Goal: Task Accomplishment & Management: Manage account settings

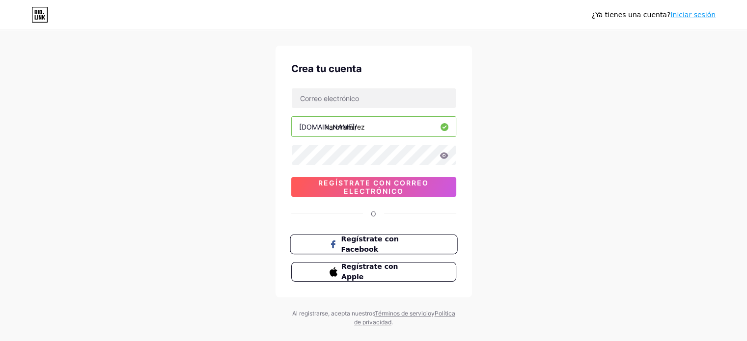
scroll to position [33, 0]
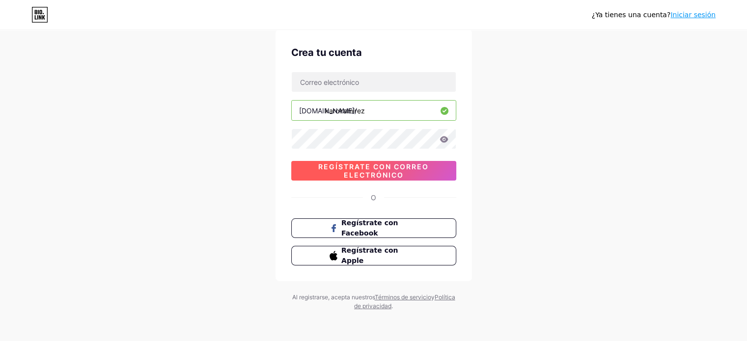
click at [361, 177] on font "Regístrate con correo electrónico" at bounding box center [373, 170] width 110 height 17
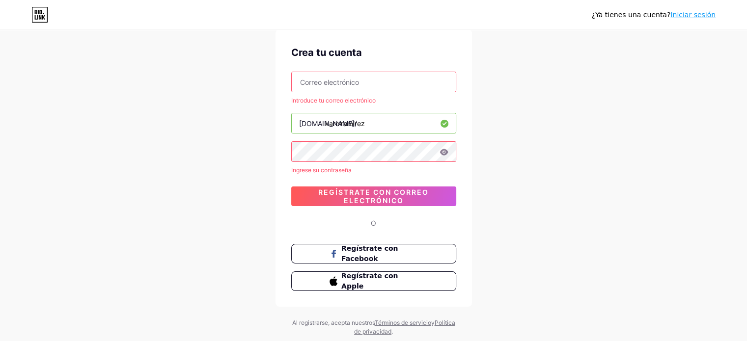
click at [351, 80] on input "text" at bounding box center [374, 82] width 164 height 20
type input "[EMAIL_ADDRESS][DOMAIN_NAME]"
click at [271, 145] on div "¿Ya tienes una cuenta? Iniciar sesión Crea tu cuenta [EMAIL_ADDRESS][DOMAIN_NAM…" at bounding box center [373, 167] width 747 height 401
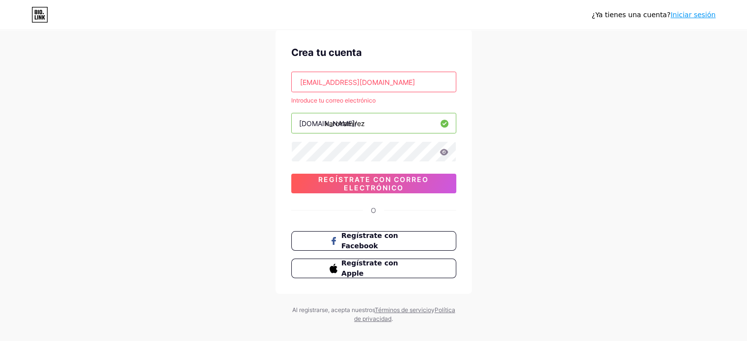
click at [440, 152] on icon at bounding box center [443, 152] width 8 height 6
click at [502, 146] on div "¿Ya tienes una cuenta? Iniciar sesión Crea tu cuenta [EMAIL_ADDRESS][DOMAIN_NAM…" at bounding box center [373, 161] width 747 height 388
click at [291, 139] on div "[EMAIL_ADDRESS][DOMAIN_NAME] Introduce tu correo electrónico [DOMAIN_NAME]/ kar…" at bounding box center [373, 133] width 165 height 122
click at [360, 176] on font "Regístrate con correo electrónico" at bounding box center [373, 183] width 110 height 17
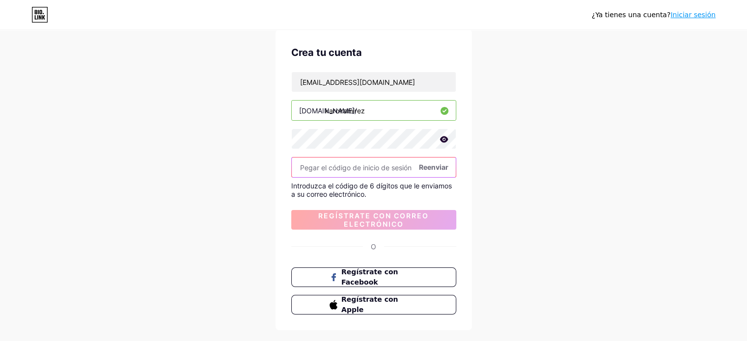
paste input "299314"
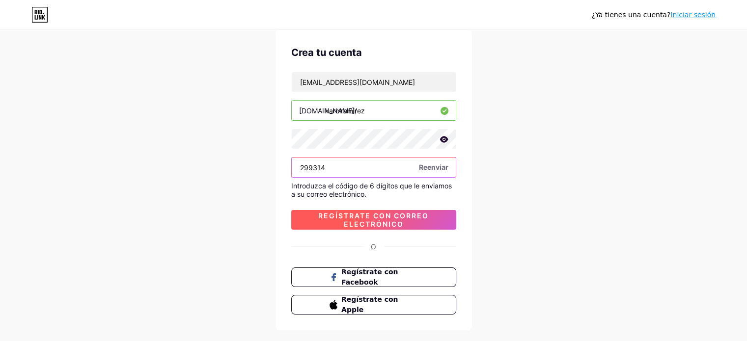
type input "299314"
click at [373, 221] on font "Regístrate con correo electrónico" at bounding box center [373, 220] width 110 height 17
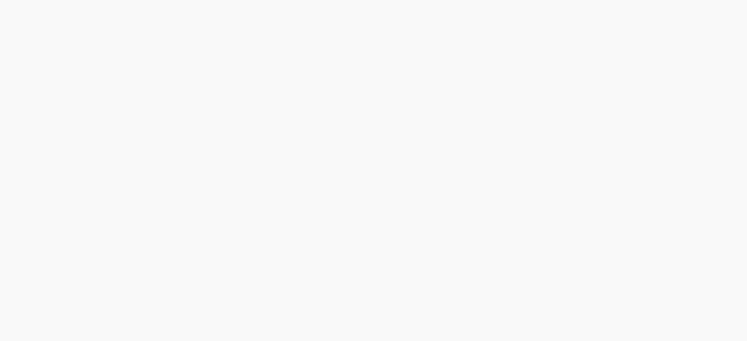
scroll to position [0, 0]
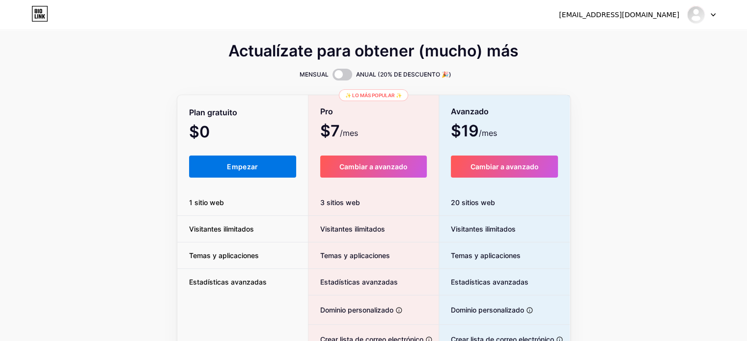
click at [260, 159] on button "Empezar" at bounding box center [242, 167] width 107 height 22
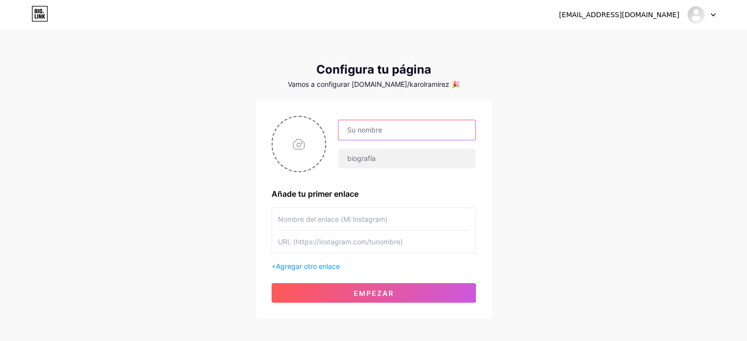
click at [358, 130] on input "text" at bounding box center [406, 130] width 136 height 20
type input "[PERSON_NAME]"
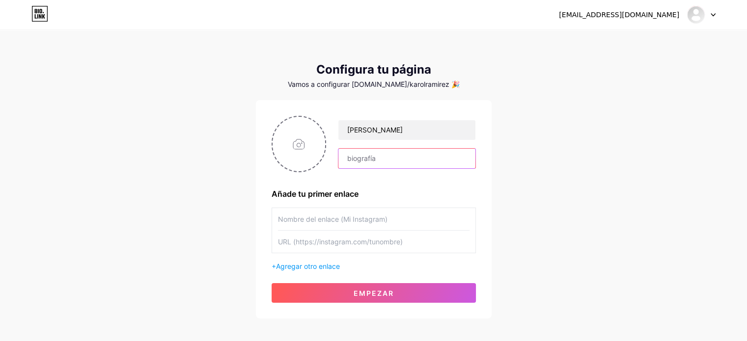
click at [391, 156] on input "text" at bounding box center [406, 159] width 136 height 20
click at [287, 137] on input "file" at bounding box center [298, 144] width 53 height 54
click at [410, 90] on div "Configura tu página Vamos a configurar [DOMAIN_NAME]/karolramirez 🎉 [PERSON_NAM…" at bounding box center [374, 191] width 236 height 256
click at [410, 84] on font "Vamos a configurar [DOMAIN_NAME]/karolramirez 🎉" at bounding box center [374, 84] width 172 height 8
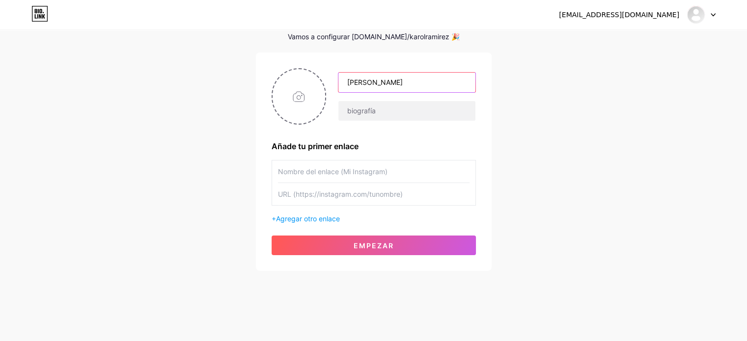
drag, startPoint x: 410, startPoint y: 84, endPoint x: 403, endPoint y: 94, distance: 12.3
click at [403, 94] on div "[PERSON_NAME]" at bounding box center [400, 96] width 149 height 49
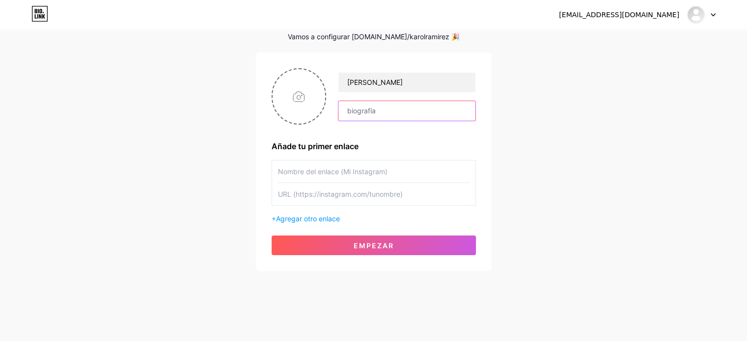
click at [407, 116] on input "text" at bounding box center [406, 111] width 136 height 20
click at [294, 94] on input "file" at bounding box center [298, 96] width 53 height 54
type input "C:\fakepath\8.jpg"
click at [375, 174] on input "text" at bounding box center [373, 171] width 191 height 22
click at [318, 175] on input "text" at bounding box center [373, 171] width 191 height 22
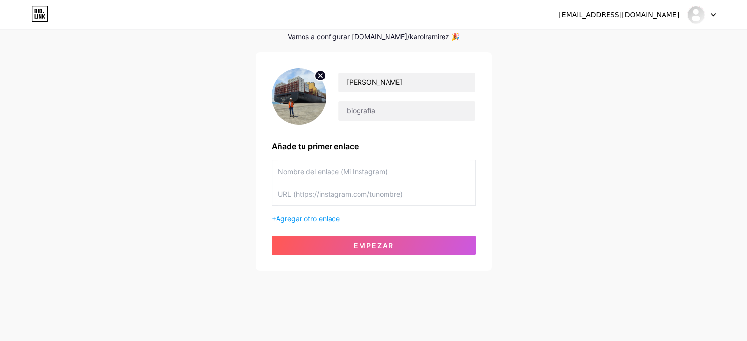
click at [342, 9] on div "[EMAIL_ADDRESS][DOMAIN_NAME] Panel Cerrar sesión" at bounding box center [373, 15] width 747 height 18
click at [337, 166] on input "text" at bounding box center [373, 171] width 191 height 22
paste input "[URL][DOMAIN_NAME][DOMAIN_NAME]"
type input "[URL][DOMAIN_NAME][DOMAIN_NAME]"
paste input "[URL][DOMAIN_NAME][DOMAIN_NAME]"
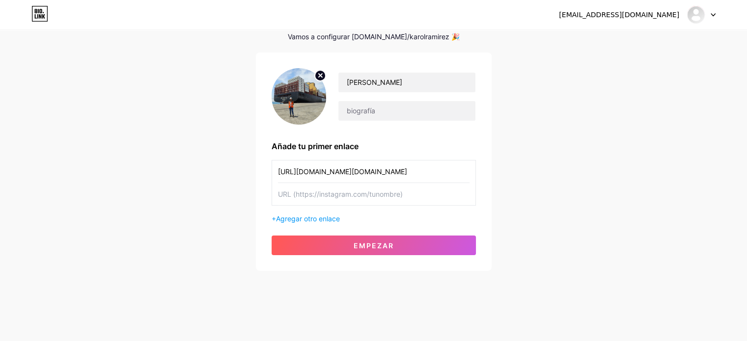
type input "[URL][DOMAIN_NAME][DOMAIN_NAME]"
click at [350, 194] on input "text" at bounding box center [373, 194] width 191 height 22
type input "Instagram"
paste input "[URL][DOMAIN_NAME][DOMAIN_NAME]"
type input "[URL][DOMAIN_NAME][DOMAIN_NAME]"
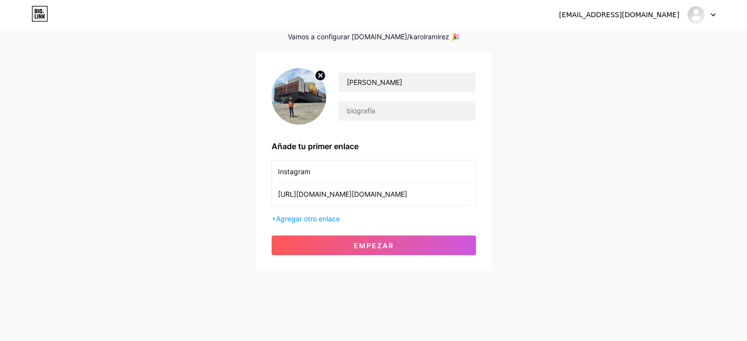
click at [343, 214] on div "+ Agregar otro enlace" at bounding box center [373, 219] width 204 height 10
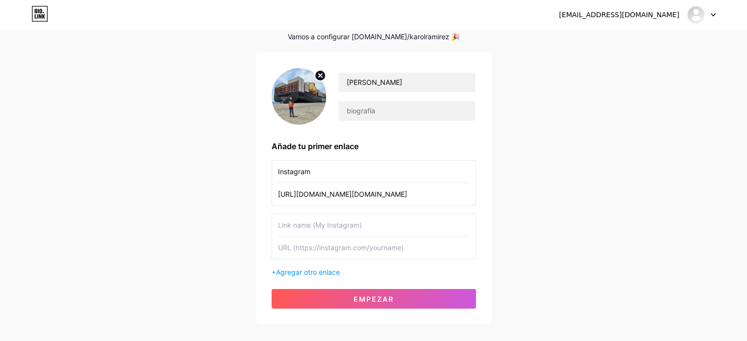
click at [337, 219] on input "text" at bounding box center [373, 225] width 191 height 22
type input "Facebook"
click at [334, 238] on input "text" at bounding box center [373, 248] width 191 height 22
click at [331, 242] on input "text" at bounding box center [373, 248] width 191 height 22
paste input "[URL][DOMAIN_NAME][DOMAIN_NAME]"
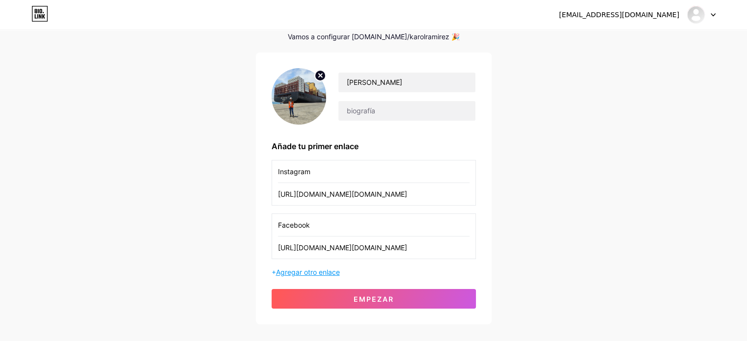
type input "[URL][DOMAIN_NAME][DOMAIN_NAME]"
click at [309, 272] on font "Agregar otro enlace" at bounding box center [308, 272] width 64 height 8
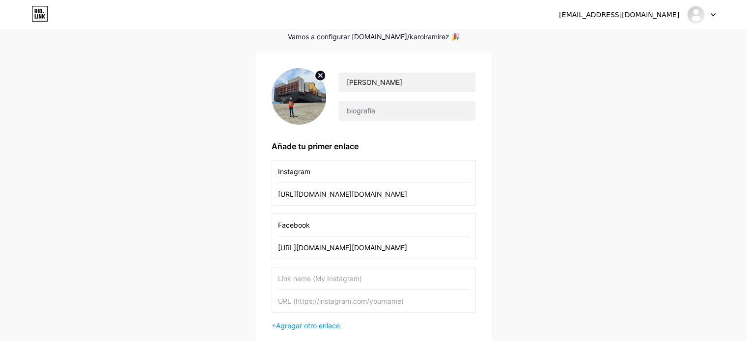
click at [306, 272] on input "text" at bounding box center [373, 278] width 191 height 22
type input "LinkedIn"
click at [311, 299] on input "text" at bounding box center [373, 301] width 191 height 22
paste input "[DOMAIN_NAME][URL]"
paste input "datacomexpe"
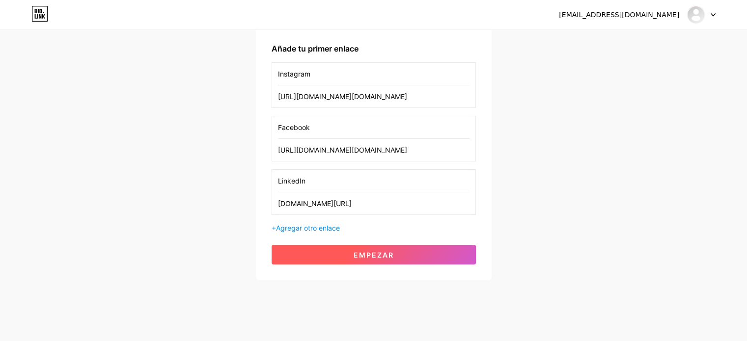
scroll to position [146, 0]
type input "[DOMAIN_NAME][URL]"
click at [338, 253] on button "Empezar" at bounding box center [373, 254] width 204 height 20
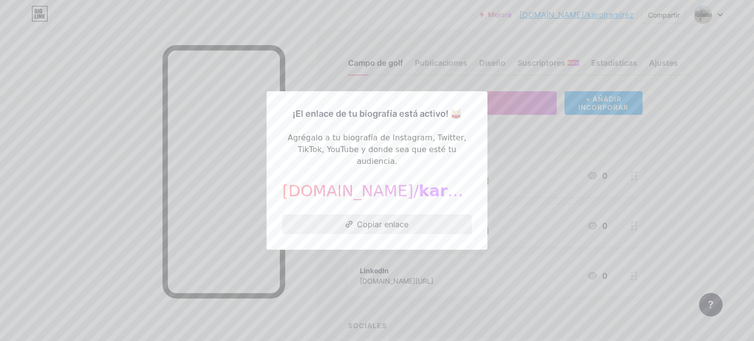
click at [369, 220] on font "Copiar enlace" at bounding box center [383, 224] width 52 height 10
click at [392, 259] on div at bounding box center [377, 170] width 754 height 341
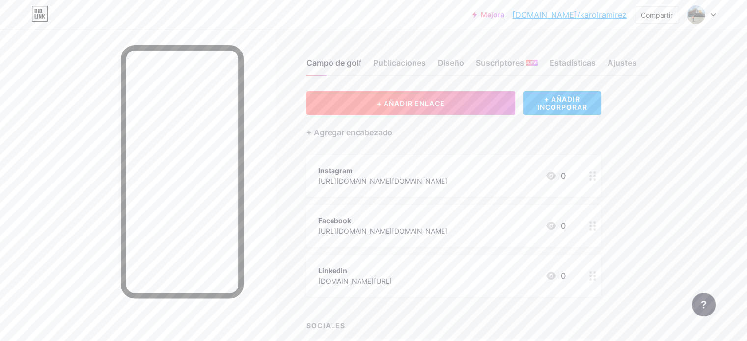
click at [466, 98] on button "+ AÑADIR ENLACE" at bounding box center [410, 103] width 209 height 24
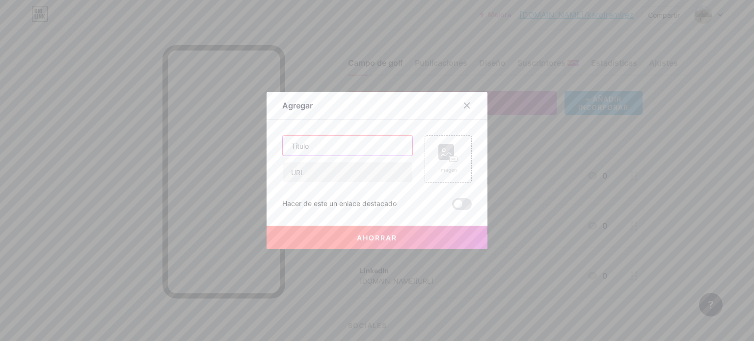
click at [323, 141] on input "text" at bounding box center [348, 146] width 130 height 20
type input "WhatsApp"
click at [343, 181] on input "text" at bounding box center [348, 172] width 130 height 20
type input "[DOMAIN_NAME][URL]"
click at [443, 245] on button "Ahorrar" at bounding box center [377, 238] width 221 height 24
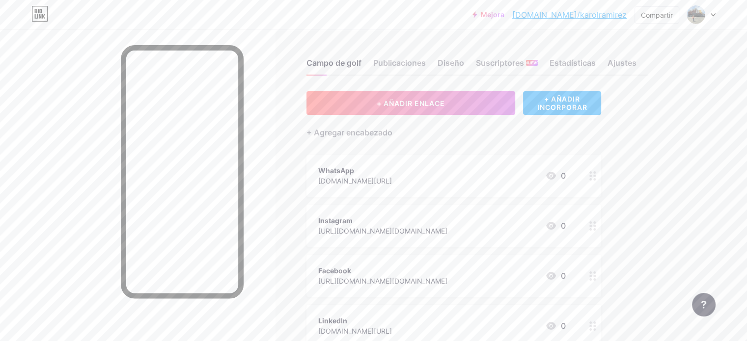
click at [596, 175] on icon at bounding box center [592, 175] width 7 height 9
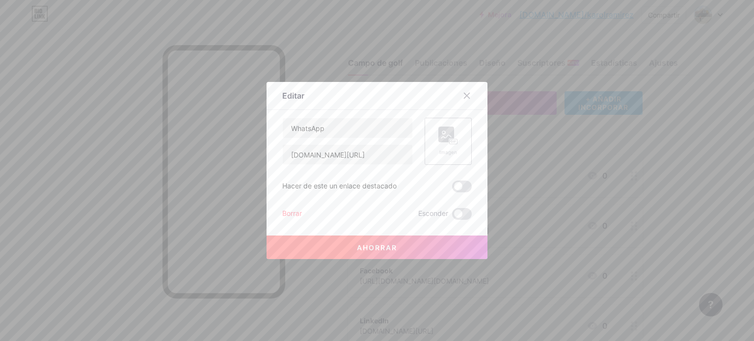
click at [459, 147] on div "Imagen" at bounding box center [448, 141] width 47 height 47
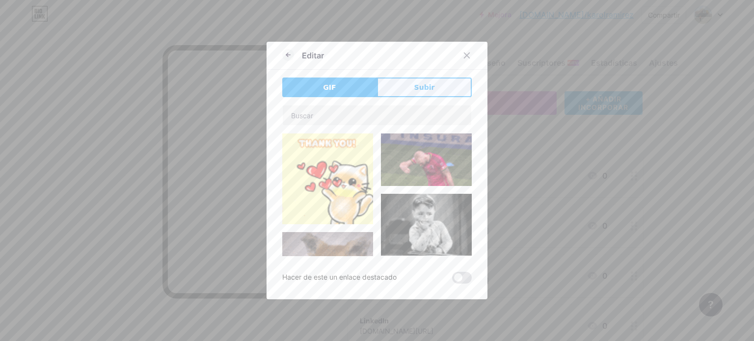
click at [409, 85] on button "Subir" at bounding box center [424, 88] width 95 height 20
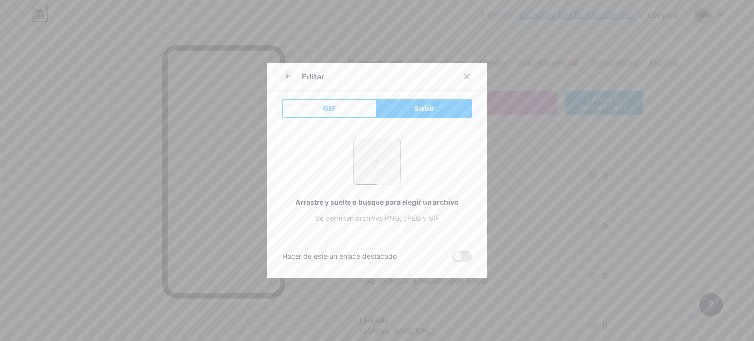
click at [393, 154] on input "file" at bounding box center [377, 161] width 46 height 46
type input "C:\fakepath\8.jpg"
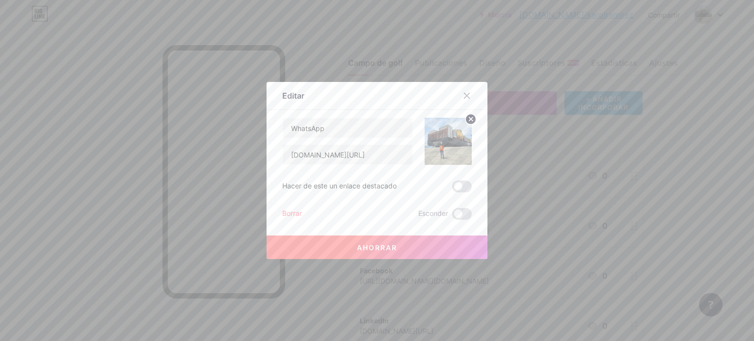
click at [466, 245] on button "Ahorrar" at bounding box center [377, 248] width 221 height 24
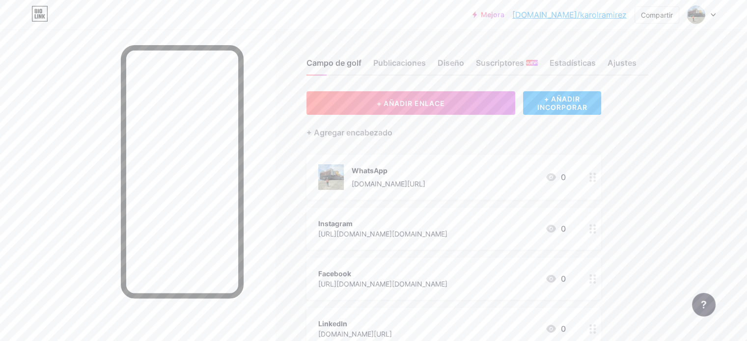
click at [596, 175] on icon at bounding box center [592, 177] width 7 height 9
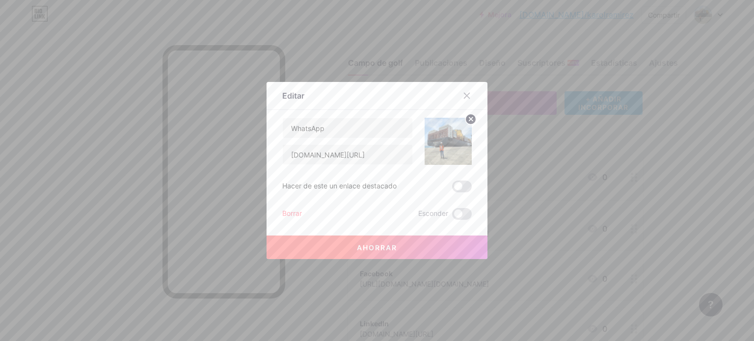
click at [469, 120] on icon at bounding box center [470, 118] width 3 height 3
click at [455, 137] on div "Imagen" at bounding box center [448, 141] width 47 height 47
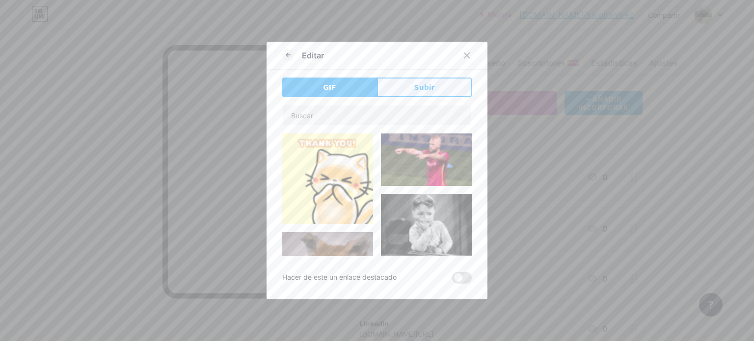
click at [421, 78] on button "Subir" at bounding box center [424, 88] width 95 height 20
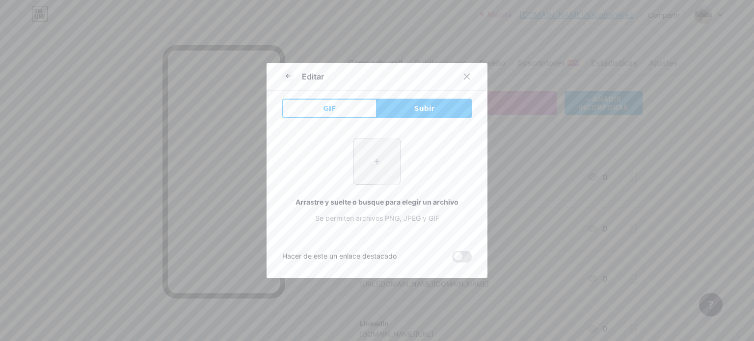
click at [381, 173] on input "file" at bounding box center [377, 161] width 46 height 46
type input "C:\fakepath\6.jpg"
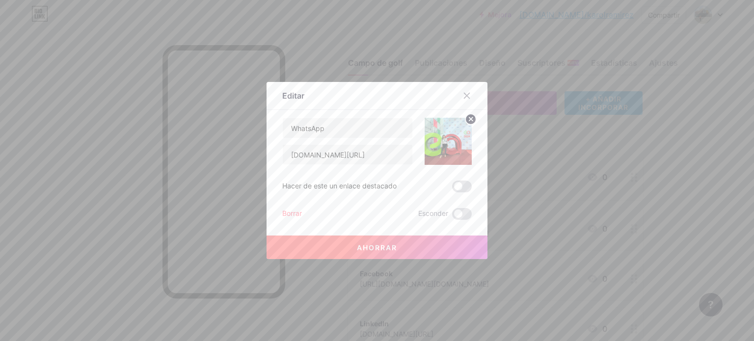
click at [344, 243] on button "Ahorrar" at bounding box center [377, 248] width 221 height 24
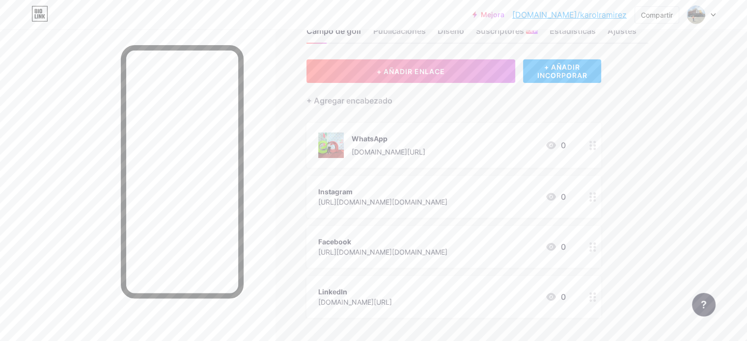
scroll to position [49, 0]
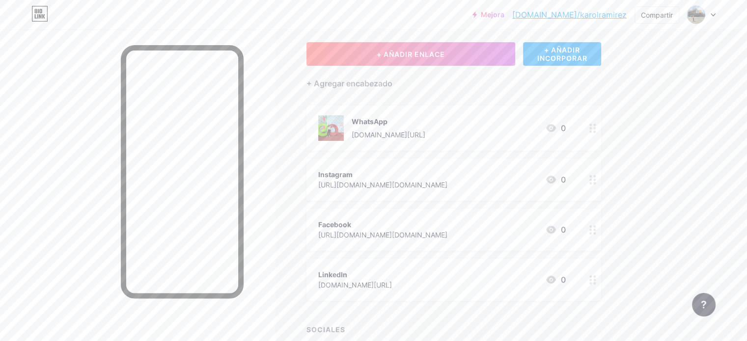
click at [596, 177] on icon at bounding box center [592, 179] width 7 height 9
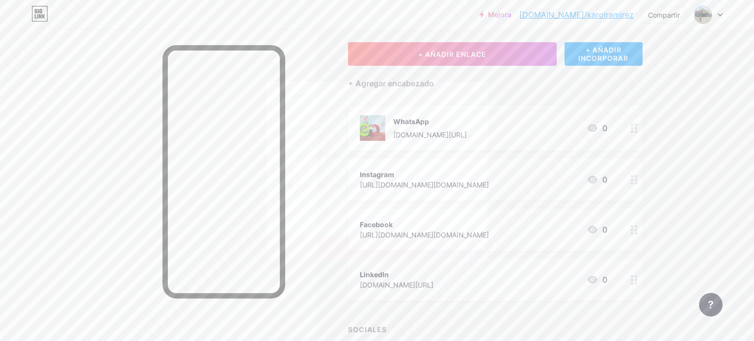
click at [450, 147] on div "Imagen" at bounding box center [448, 141] width 20 height 29
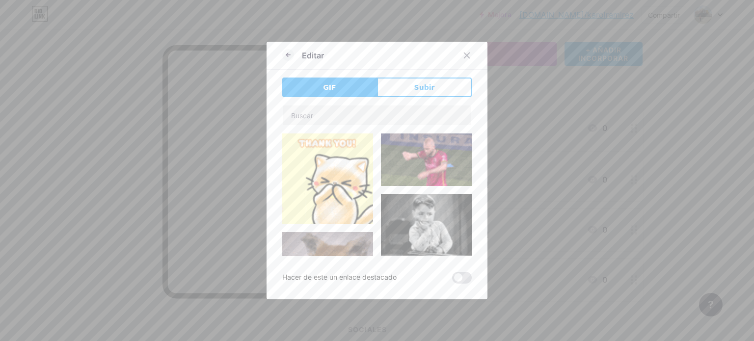
click at [410, 67] on div "Editar" at bounding box center [377, 58] width 221 height 23
click at [416, 85] on font "Subir" at bounding box center [424, 87] width 21 height 8
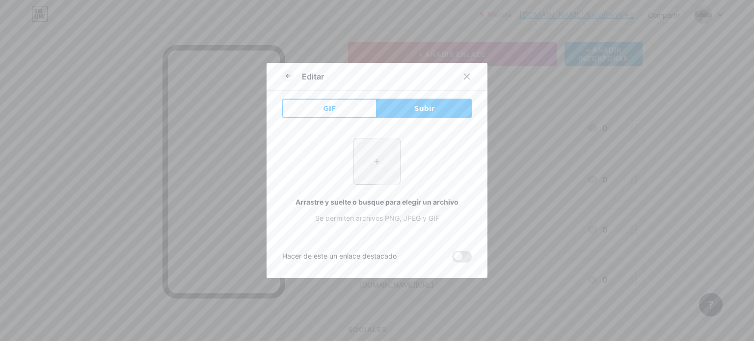
click at [389, 149] on input "file" at bounding box center [377, 161] width 46 height 46
type input "C:\fakepath\4.jpg"
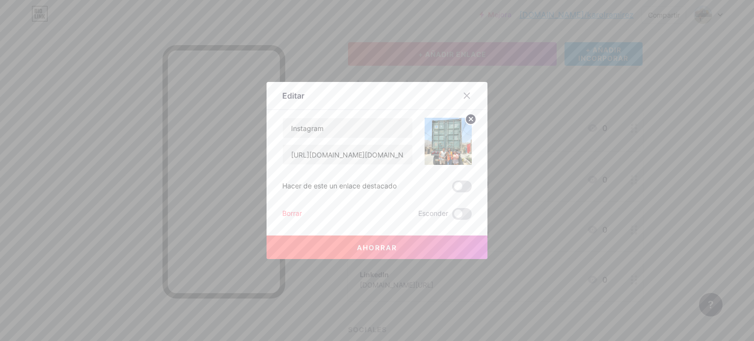
click at [468, 253] on button "Ahorrar" at bounding box center [377, 248] width 221 height 24
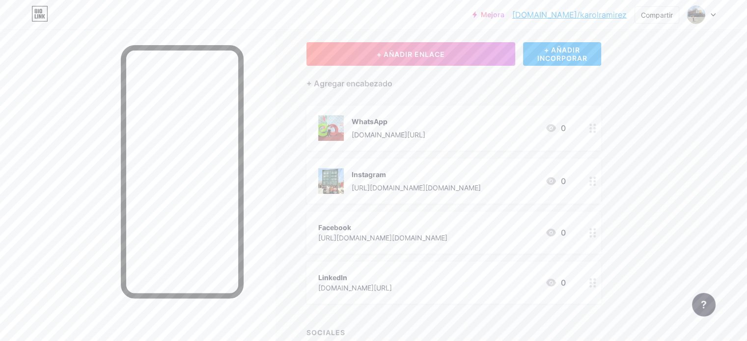
click at [549, 229] on div "Facebook [URL][DOMAIN_NAME][DOMAIN_NAME] 0" at bounding box center [441, 232] width 247 height 23
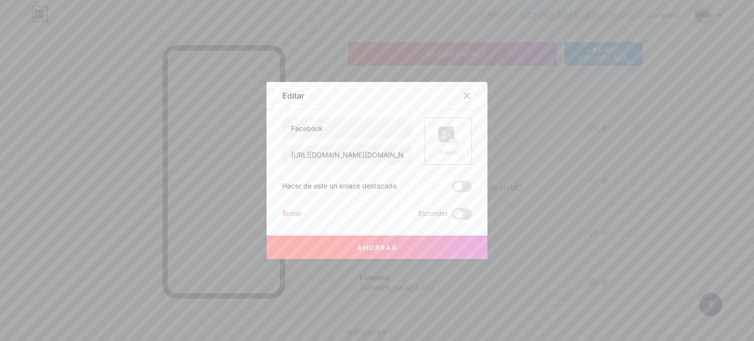
click at [458, 135] on div "Imagen" at bounding box center [448, 141] width 47 height 47
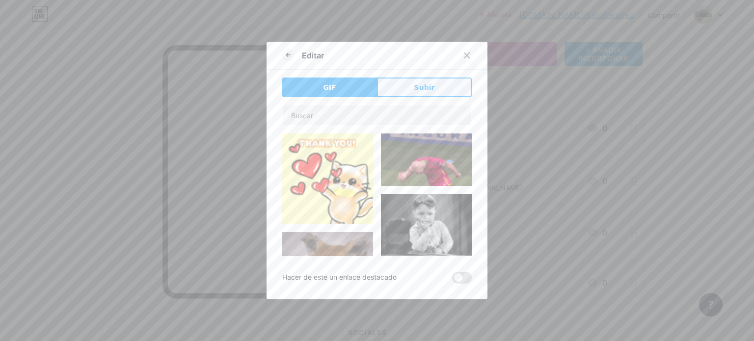
click at [432, 89] on button "Subir" at bounding box center [424, 88] width 95 height 20
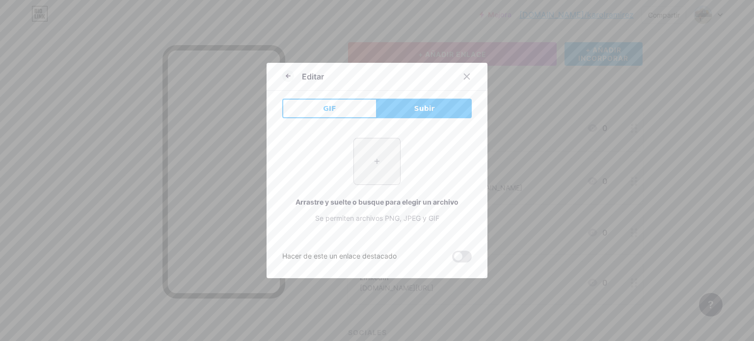
click at [390, 152] on input "file" at bounding box center [377, 161] width 46 height 46
type input "C:\fakepath\9.jpg"
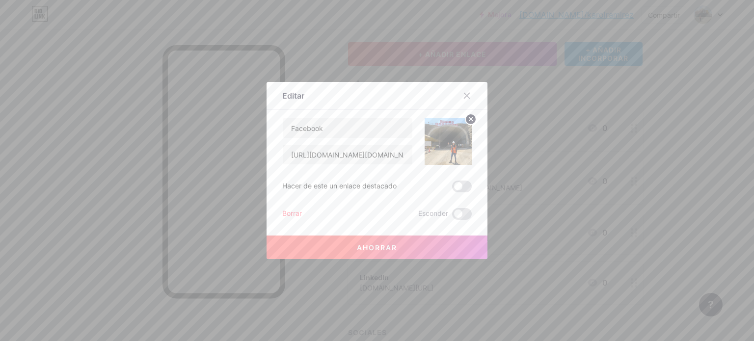
click at [446, 253] on button "Ahorrar" at bounding box center [377, 248] width 221 height 24
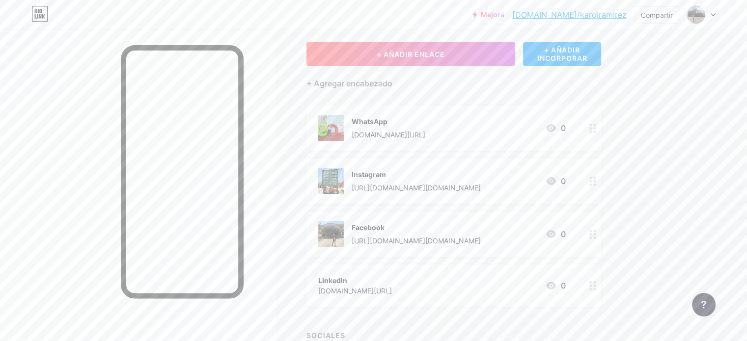
scroll to position [98, 0]
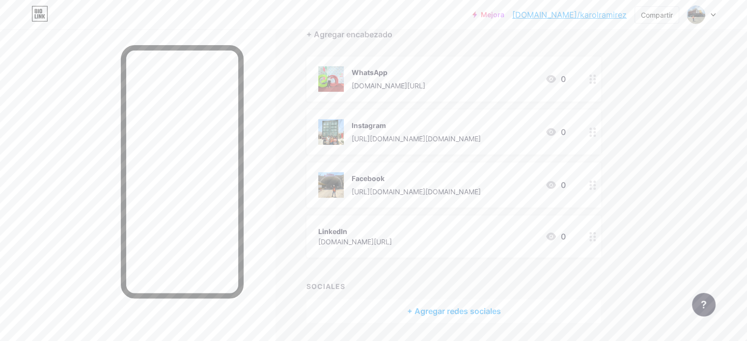
click at [528, 240] on div "LinkedIn [DOMAIN_NAME][URL] 0" at bounding box center [441, 236] width 247 height 23
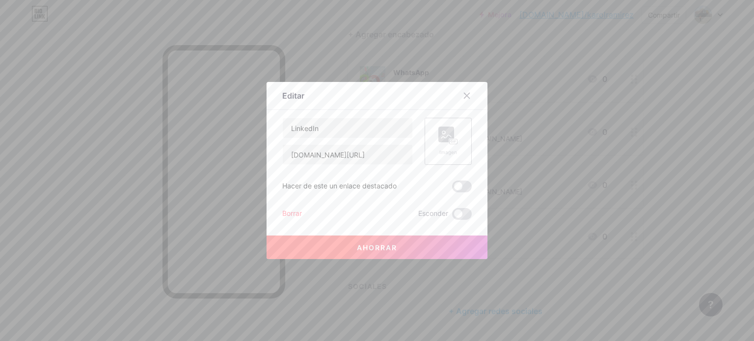
click at [450, 132] on icon at bounding box center [448, 136] width 20 height 18
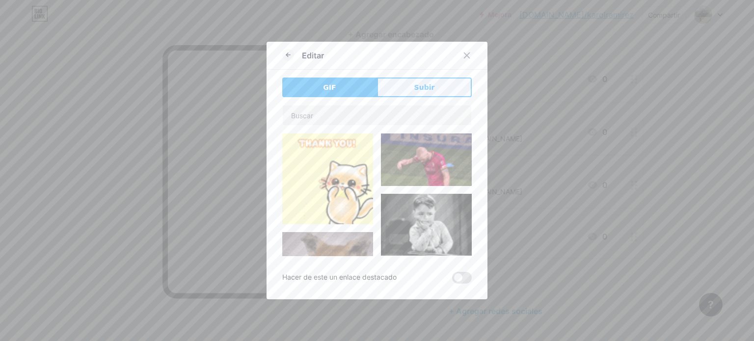
click at [440, 81] on button "Subir" at bounding box center [424, 88] width 95 height 20
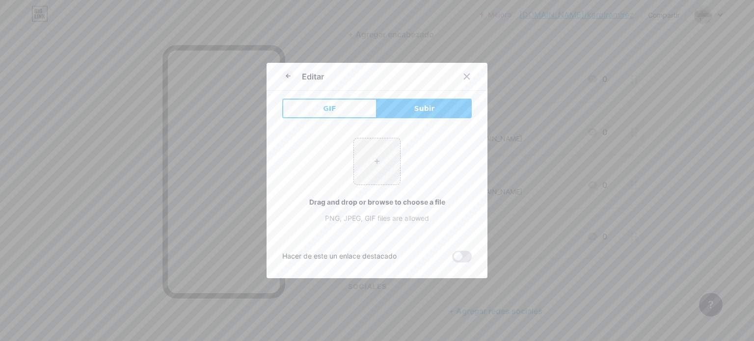
click at [389, 186] on div "+ Drag and drop or browse to choose a file PNG, JPEG, GIF files are allowed" at bounding box center [376, 180] width 189 height 85
click at [389, 180] on input "file" at bounding box center [377, 161] width 46 height 46
type input "C:\fakepath\7.jpg"
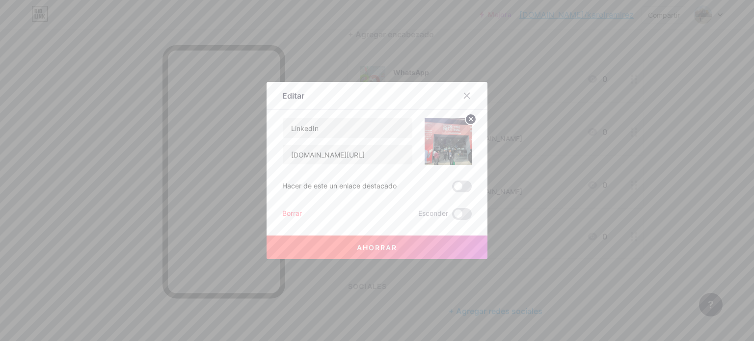
click at [460, 251] on button "Ahorrar" at bounding box center [377, 248] width 221 height 24
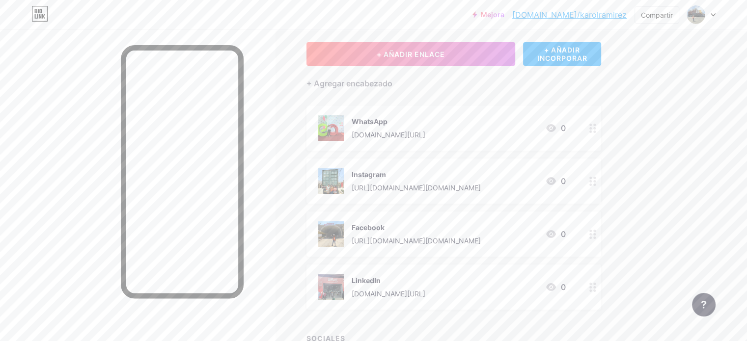
scroll to position [0, 0]
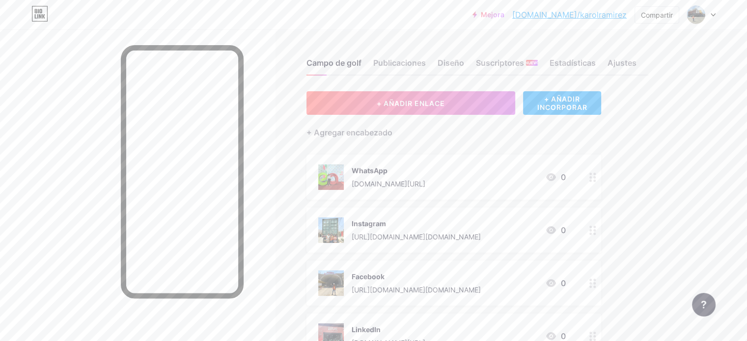
click at [434, 77] on div "Campo de golf Publicaciones Diseño Suscriptores NUEVO Estadísticas Ajustes + AÑ…" at bounding box center [344, 251] width 689 height 444
click at [464, 60] on font "Diseño" at bounding box center [450, 63] width 27 height 10
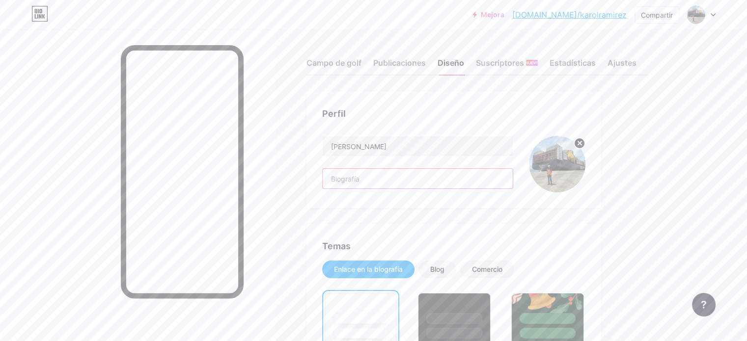
click at [510, 185] on input "text" at bounding box center [417, 179] width 190 height 20
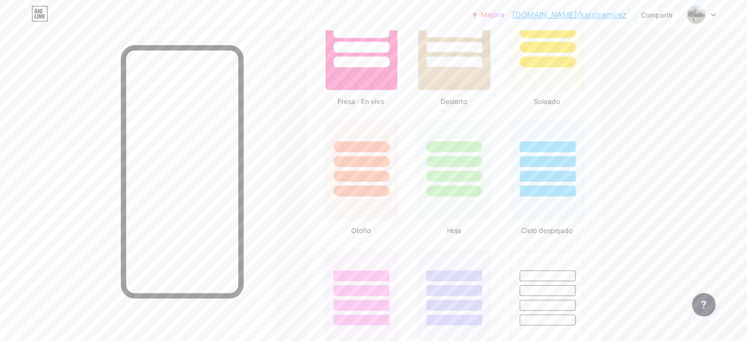
scroll to position [834, 0]
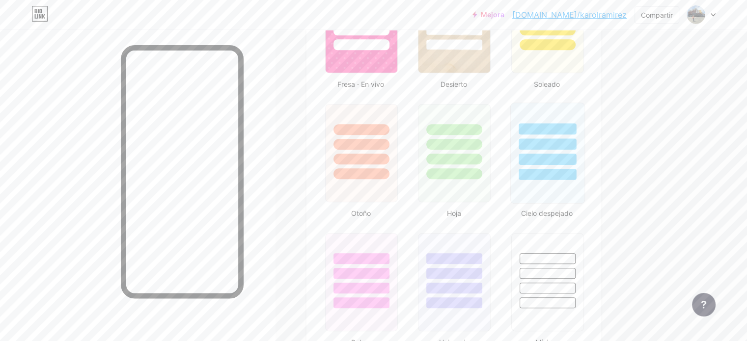
click at [564, 146] on div at bounding box center [546, 143] width 57 height 11
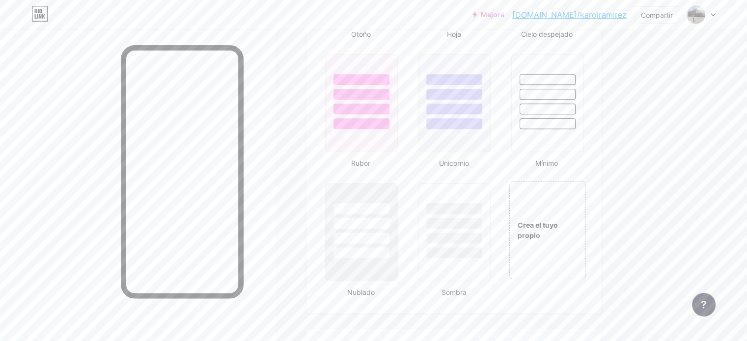
scroll to position [1031, 0]
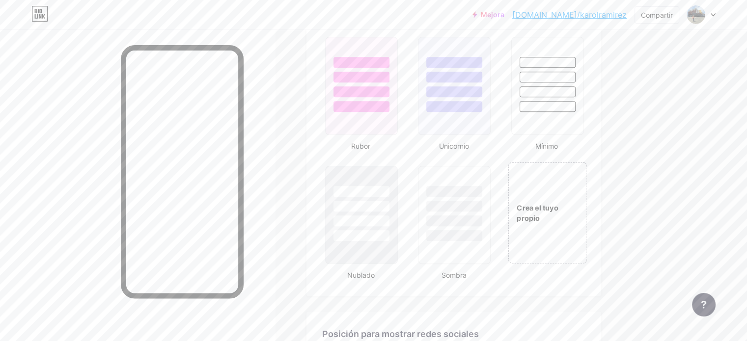
click at [585, 182] on div "Crea el tuyo propio" at bounding box center [547, 212] width 79 height 101
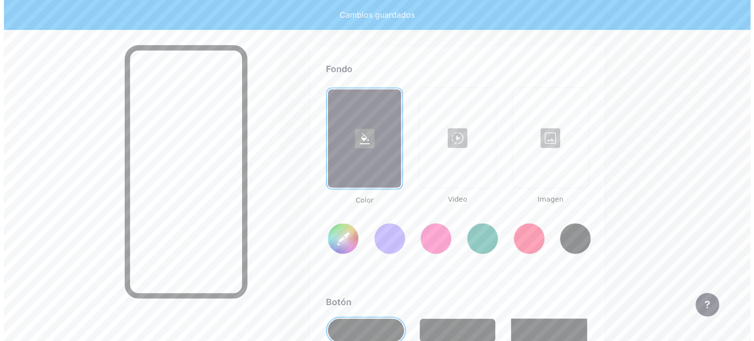
scroll to position [1300, 0]
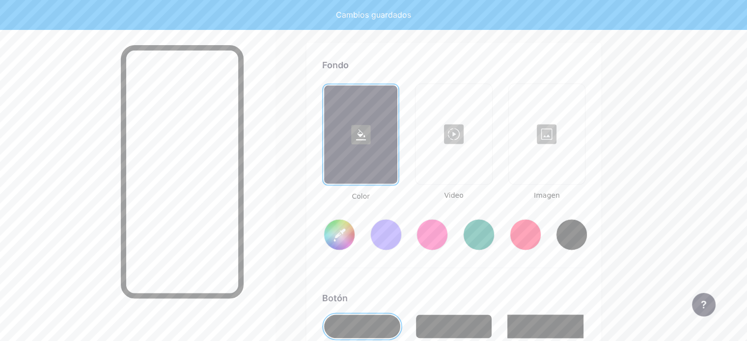
type input "#ffffff"
type input "#000000"
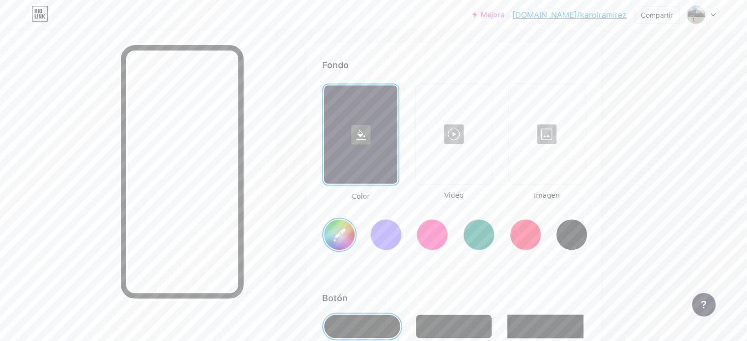
click at [490, 169] on div at bounding box center [453, 134] width 74 height 98
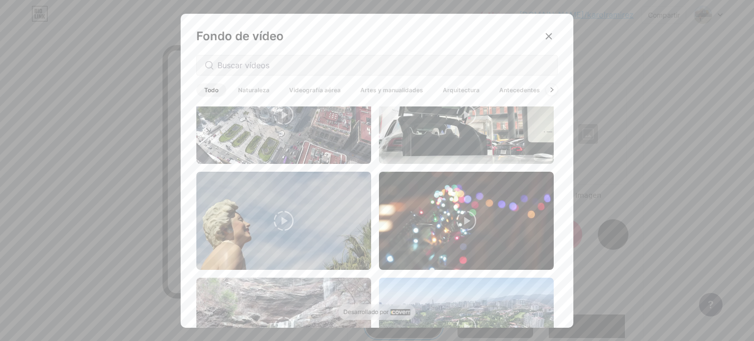
scroll to position [147, 0]
click at [352, 66] on input "text" at bounding box center [383, 65] width 332 height 12
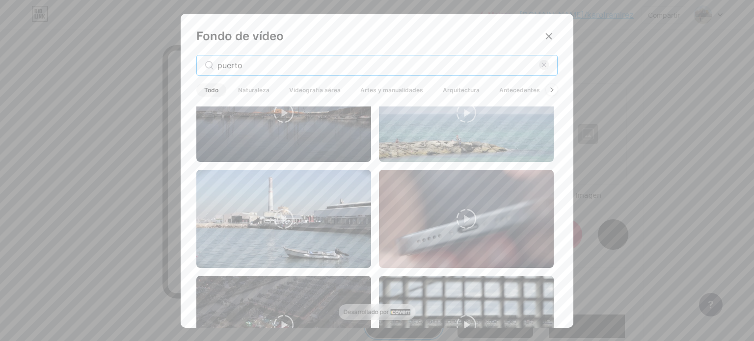
scroll to position [491, 0]
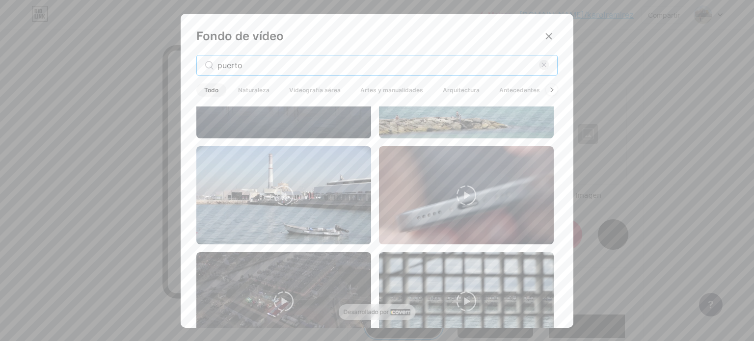
drag, startPoint x: 268, startPoint y: 62, endPoint x: 203, endPoint y: 49, distance: 66.1
click at [203, 49] on div "Fondo de vídeo puerto Todo Naturaleza Videografía aérea Artes y manualidades Ar…" at bounding box center [377, 173] width 393 height 319
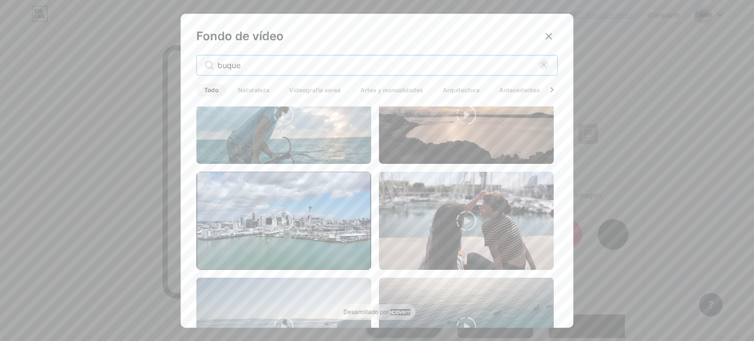
scroll to position [629, 0]
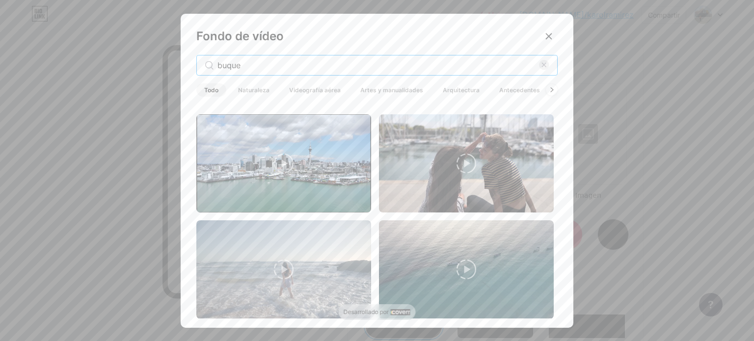
drag, startPoint x: 287, startPoint y: 60, endPoint x: 206, endPoint y: 55, distance: 80.6
click at [206, 55] on div "buque" at bounding box center [376, 65] width 361 height 21
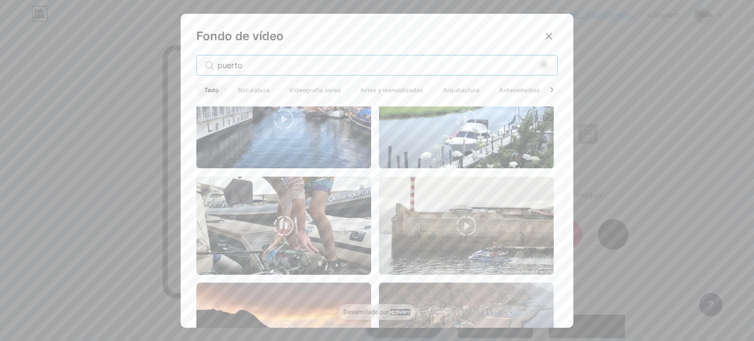
scroll to position [2111, 0]
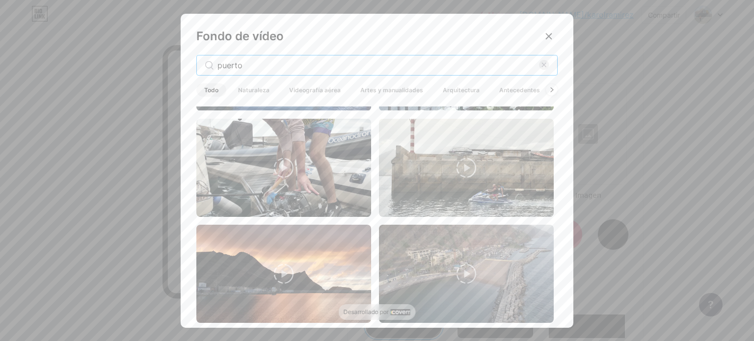
drag, startPoint x: 290, startPoint y: 60, endPoint x: 186, endPoint y: 59, distance: 103.6
click at [186, 59] on div "Fondo de vídeo puerto Todo Naturaleza Videografía aérea Artes y manualidades Ar…" at bounding box center [377, 173] width 393 height 319
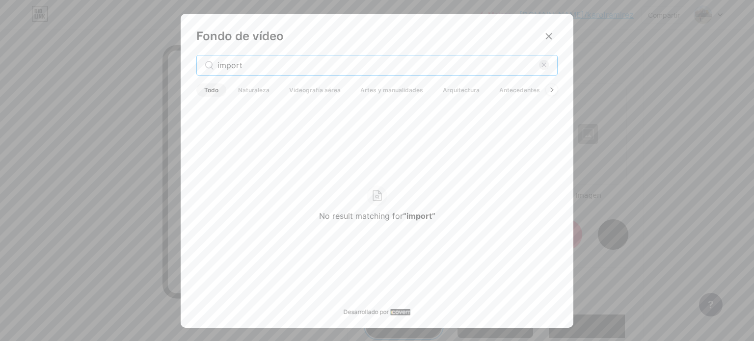
drag, startPoint x: 247, startPoint y: 60, endPoint x: 188, endPoint y: 60, distance: 58.4
click at [188, 60] on div "Fondo de vídeo import Todo Naturaleza Videografía aérea Artes y manualidades Ar…" at bounding box center [377, 173] width 393 height 319
type input "b"
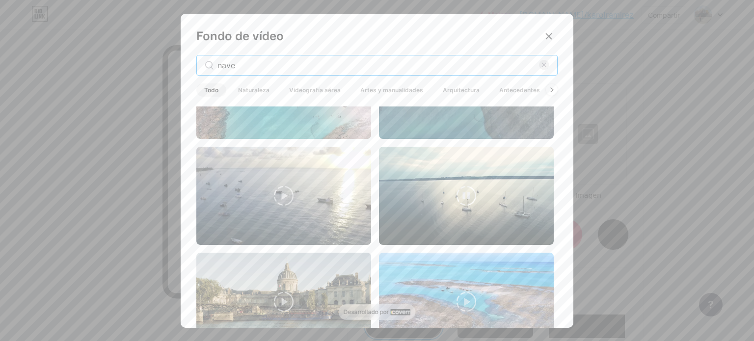
scroll to position [933, 0]
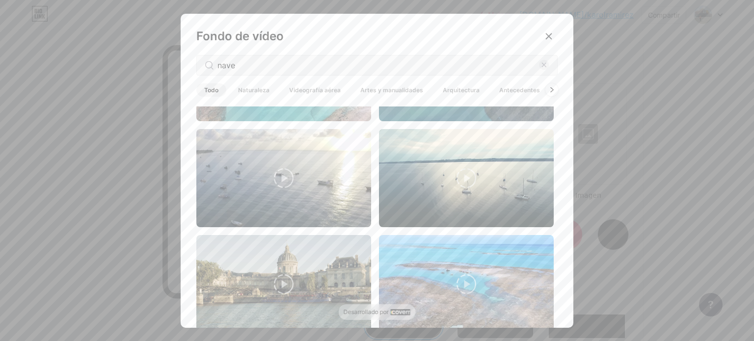
click at [550, 89] on icon at bounding box center [552, 89] width 4 height 5
click at [548, 89] on span "Animado" at bounding box center [540, 89] width 41 height 13
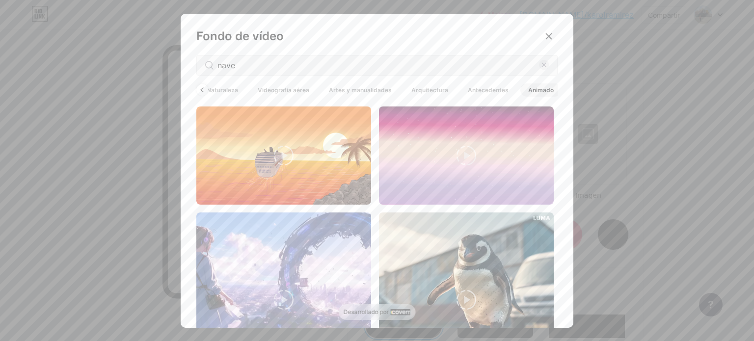
click at [508, 86] on span "Antecedentes" at bounding box center [488, 89] width 56 height 13
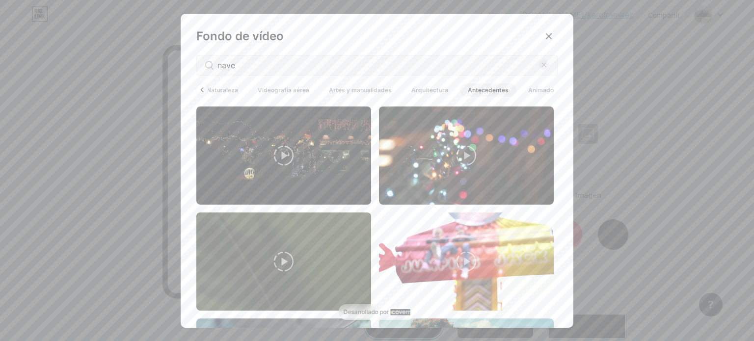
click at [432, 86] on font "Arquitectura" at bounding box center [429, 89] width 37 height 7
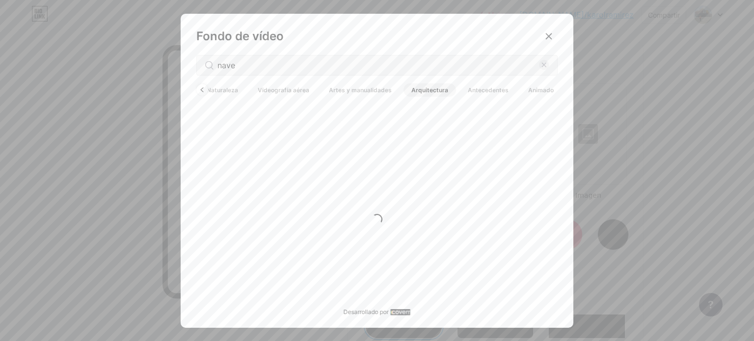
click at [278, 89] on font "Videografía aérea" at bounding box center [284, 89] width 52 height 7
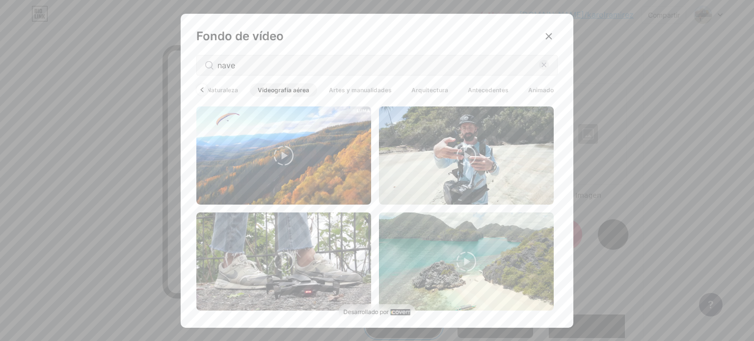
click at [207, 89] on font "Naturaleza" at bounding box center [222, 89] width 31 height 7
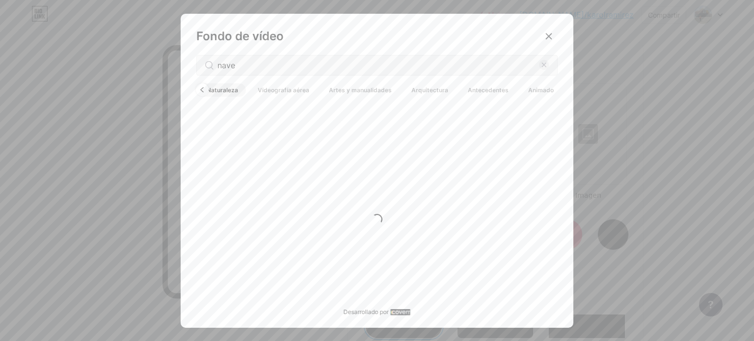
click at [203, 89] on div at bounding box center [202, 89] width 13 height 13
click at [255, 68] on input "nave" at bounding box center [377, 65] width 321 height 12
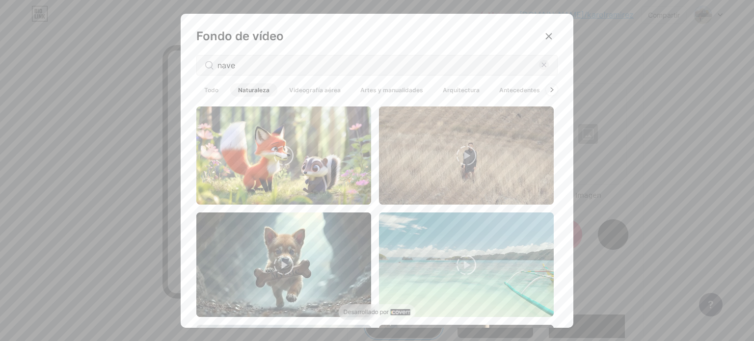
click at [220, 91] on span "Todo" at bounding box center [211, 89] width 30 height 13
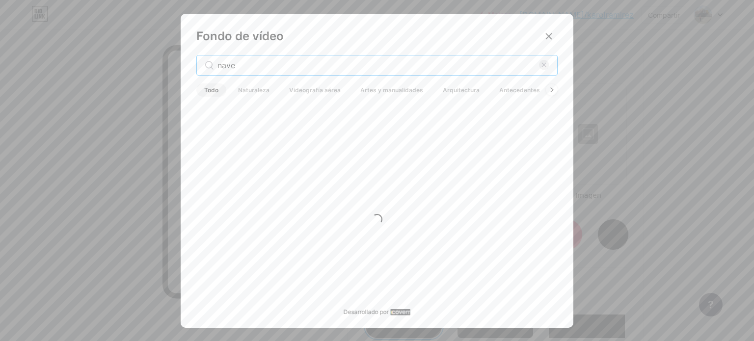
click at [275, 68] on input "nave" at bounding box center [377, 65] width 321 height 12
drag, startPoint x: 275, startPoint y: 68, endPoint x: 194, endPoint y: 85, distance: 82.4
click at [194, 84] on div "Fondo de vídeo nave Todo Naturaleza Videografía aérea Artes y manualidades Arqu…" at bounding box center [377, 173] width 393 height 319
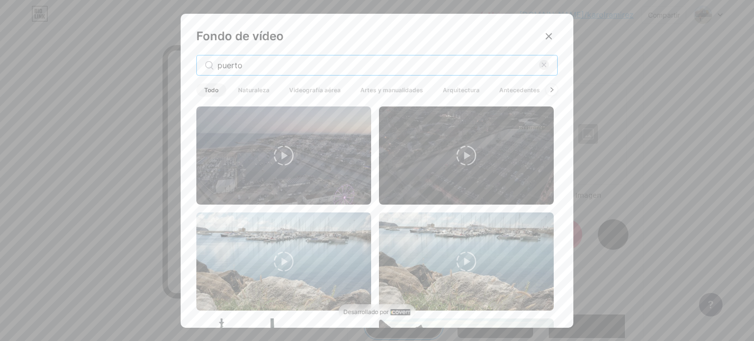
type input "puerto"
click at [322, 162] on video at bounding box center [283, 156] width 175 height 98
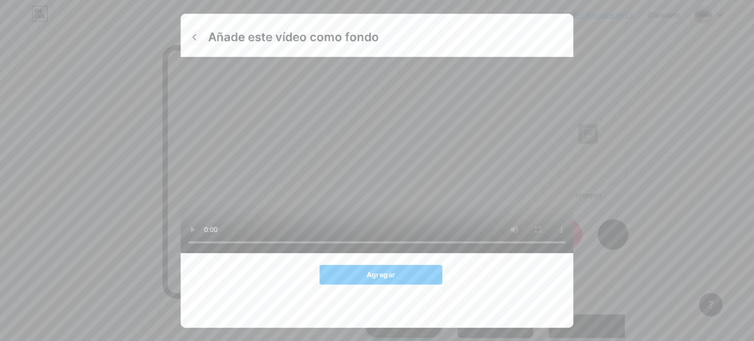
click at [192, 37] on icon at bounding box center [194, 37] width 8 height 8
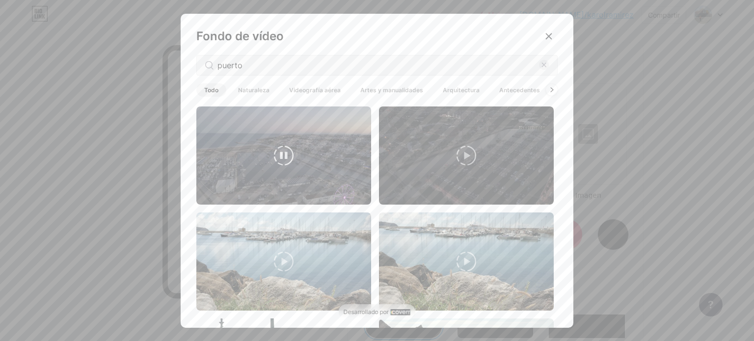
click at [361, 163] on video at bounding box center [283, 156] width 175 height 98
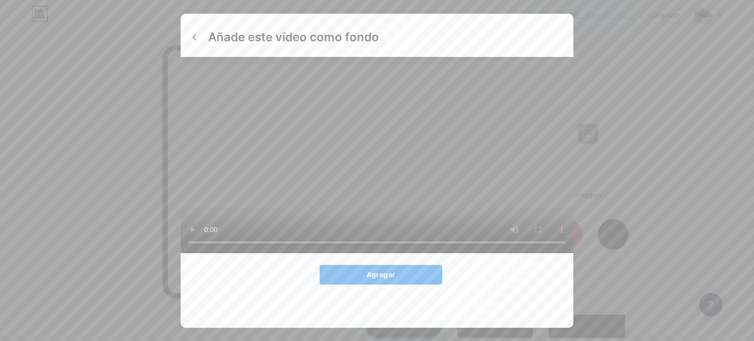
click at [387, 279] on font "Agregar" at bounding box center [381, 274] width 28 height 8
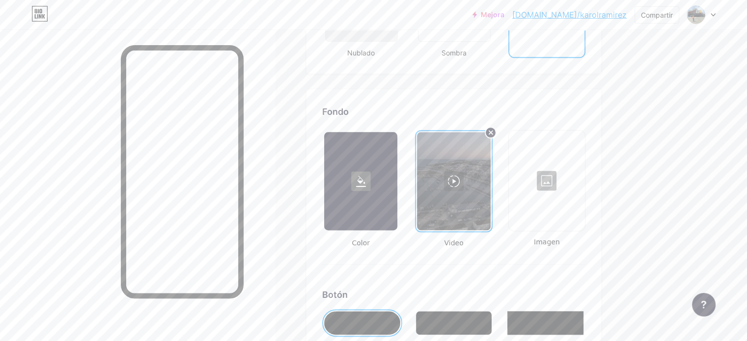
scroll to position [1251, 0]
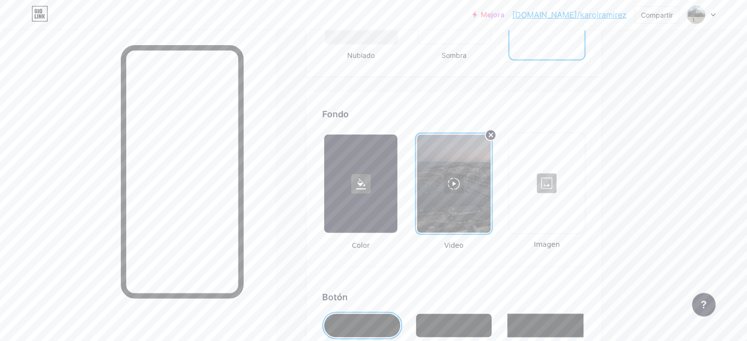
click at [371, 174] on rect at bounding box center [361, 184] width 20 height 20
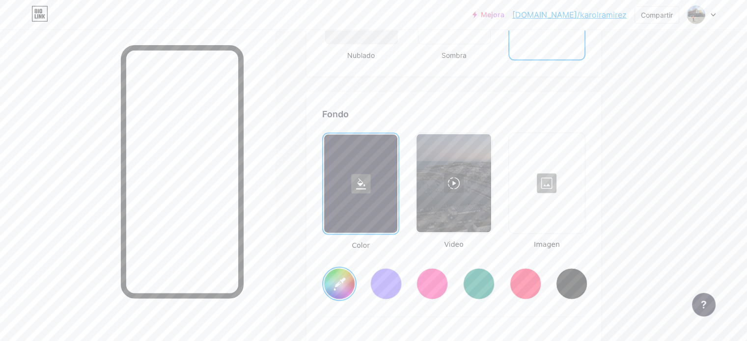
click at [354, 277] on input "#ffffff" at bounding box center [339, 283] width 30 height 30
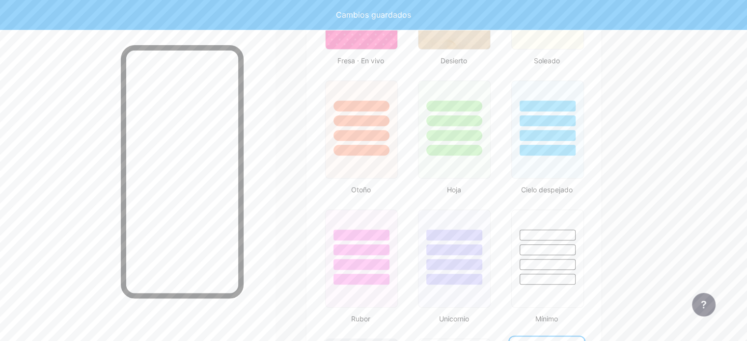
scroll to position [858, 0]
type input "#4f8ff8"
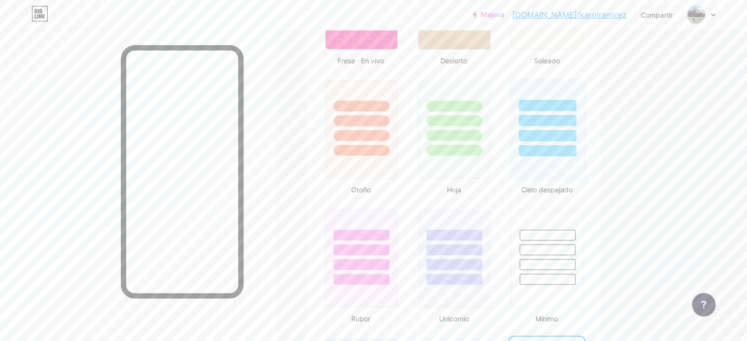
click at [567, 155] on div at bounding box center [546, 129] width 75 height 101
click at [574, 132] on div at bounding box center [546, 135] width 54 height 11
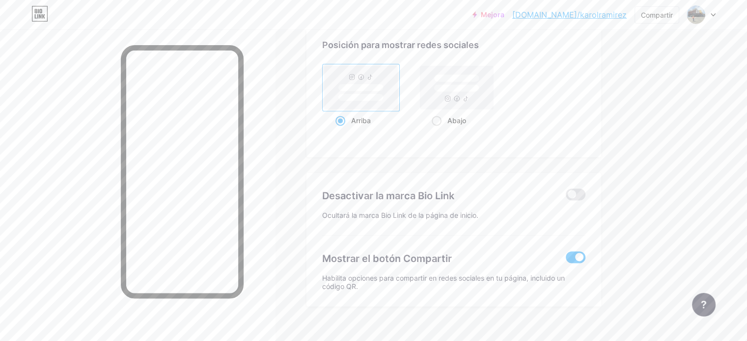
scroll to position [1331, 0]
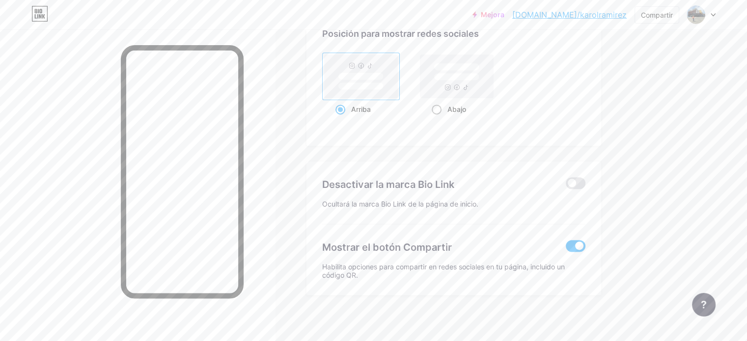
click at [481, 100] on div "Abajo" at bounding box center [456, 109] width 50 height 18
click at [438, 118] on input "Abajo" at bounding box center [434, 121] width 6 height 6
radio input "true"
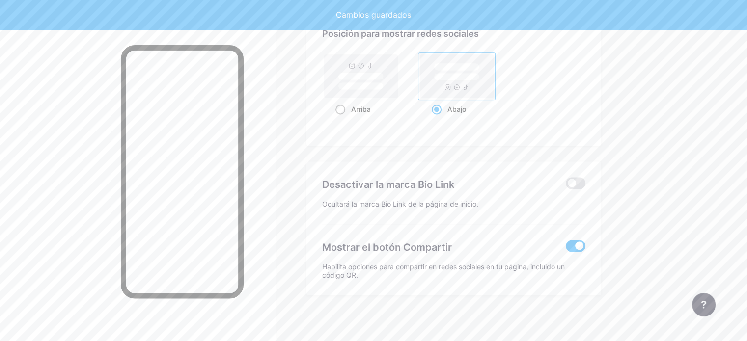
click at [398, 75] on rect at bounding box center [360, 75] width 73 height 43
click at [342, 118] on input "Arriba" at bounding box center [338, 121] width 6 height 6
radio input "true"
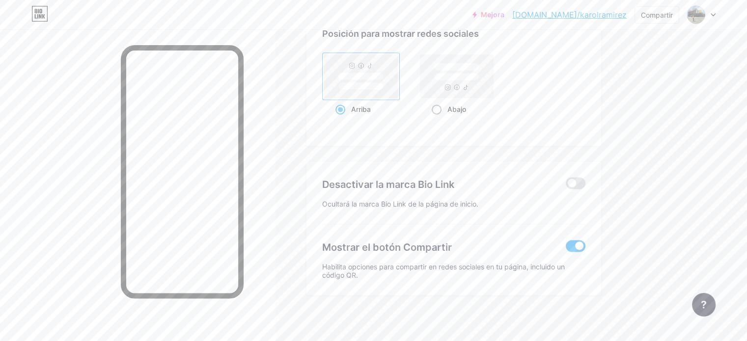
click at [491, 84] on rect at bounding box center [456, 75] width 73 height 43
click at [438, 118] on input "Abajo" at bounding box center [434, 121] width 6 height 6
radio input "true"
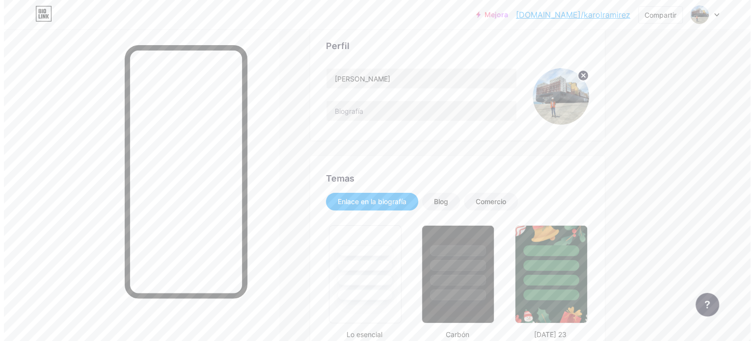
scroll to position [0, 0]
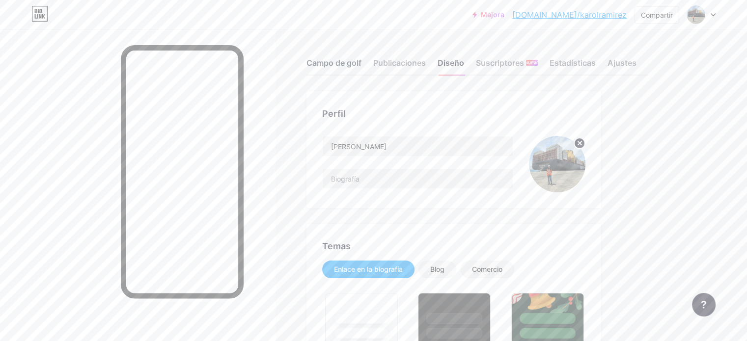
click at [361, 66] on font "Campo de golf" at bounding box center [333, 63] width 55 height 10
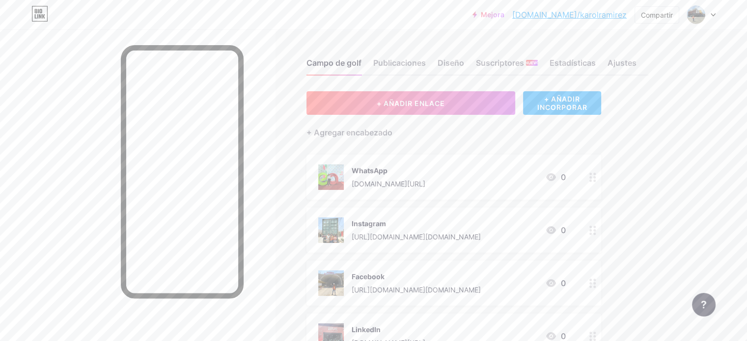
click at [587, 101] on font "+ AÑADIR INCORPORAR" at bounding box center [561, 103] width 50 height 17
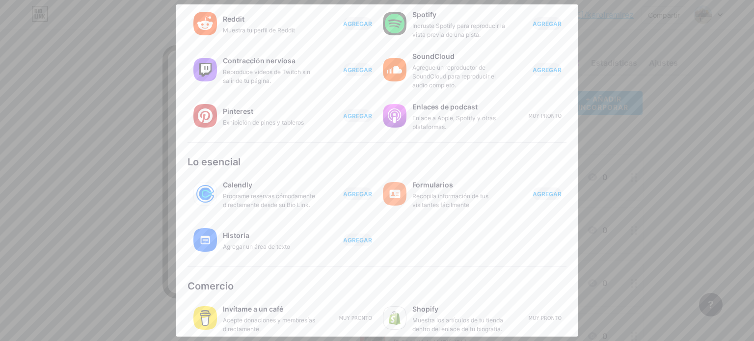
scroll to position [167, 0]
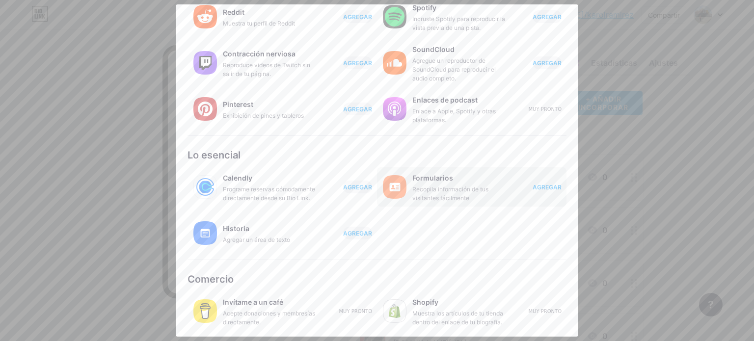
click at [533, 190] on font "AGREGAR" at bounding box center [547, 187] width 29 height 7
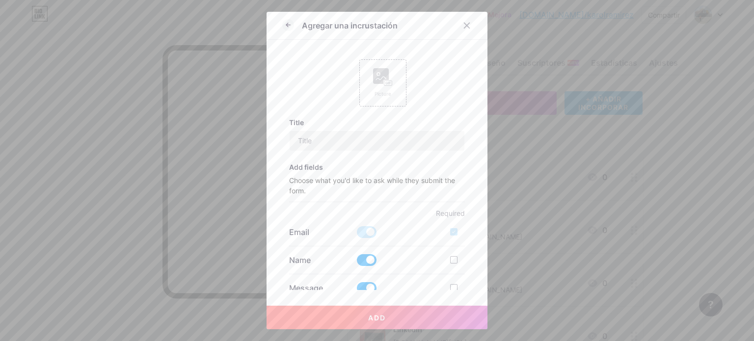
scroll to position [0, 0]
click at [384, 142] on input "text" at bounding box center [377, 141] width 175 height 20
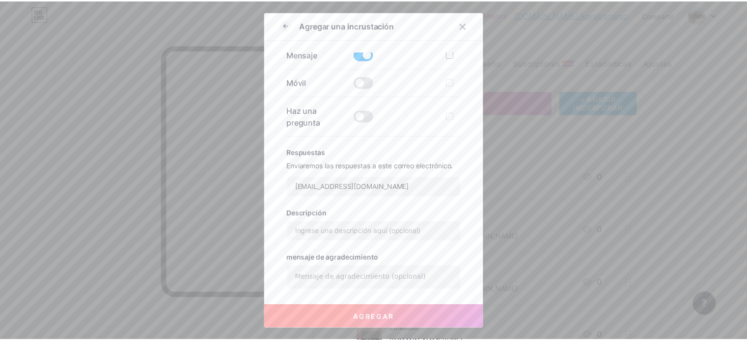
scroll to position [287, 0]
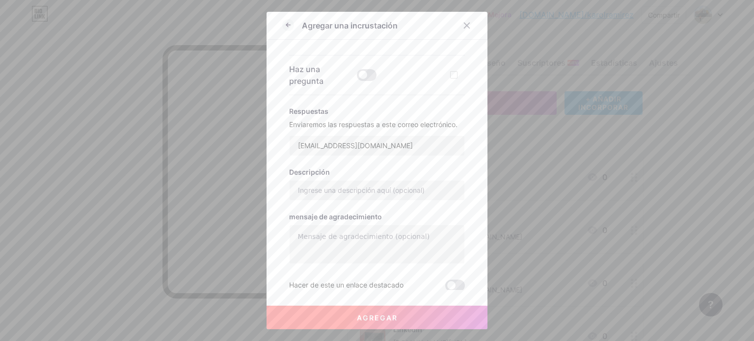
click at [293, 28] on div at bounding box center [292, 25] width 20 height 11
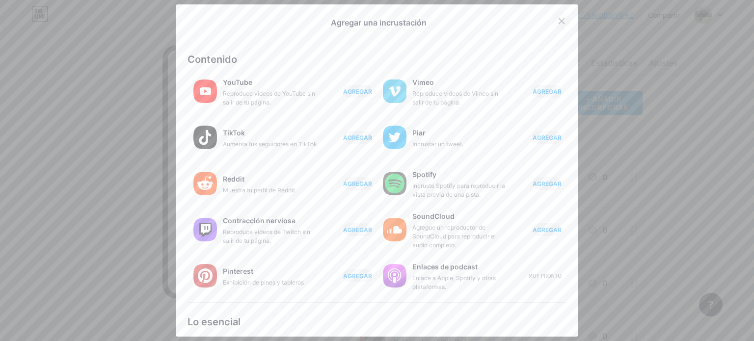
click at [553, 17] on div at bounding box center [562, 21] width 18 height 18
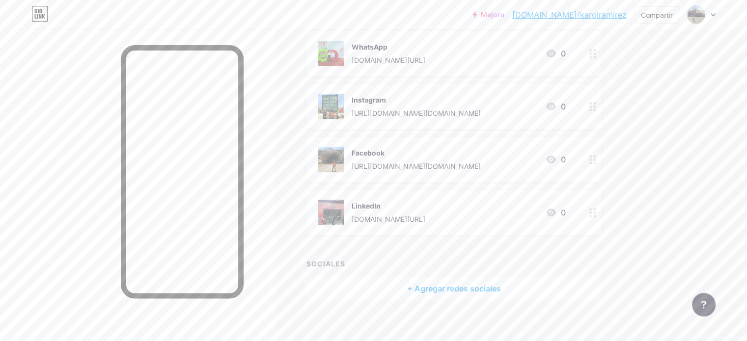
scroll to position [131, 0]
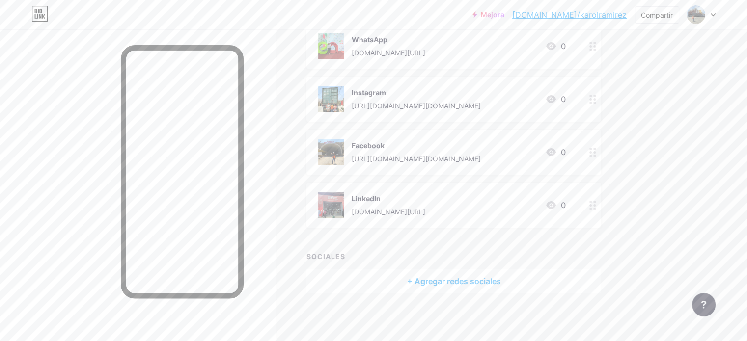
click at [501, 280] on font "+ Agregar redes sociales" at bounding box center [454, 281] width 94 height 10
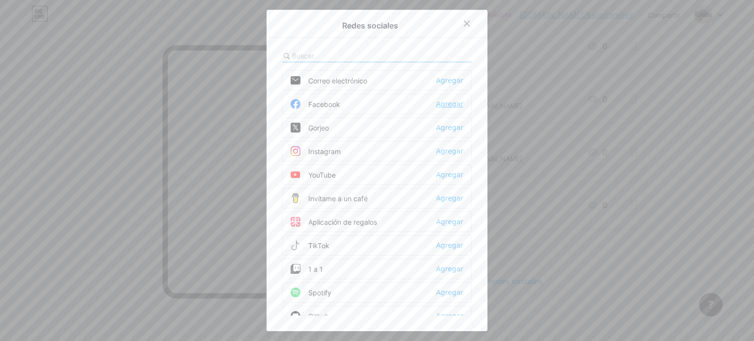
click at [444, 106] on font "Agregar" at bounding box center [449, 104] width 27 height 8
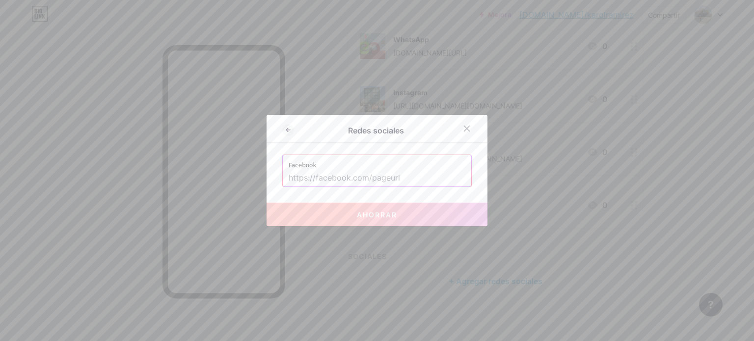
click at [423, 180] on input "text" at bounding box center [377, 178] width 177 height 17
paste input "[URL][DOMAIN_NAME][DOMAIN_NAME]"
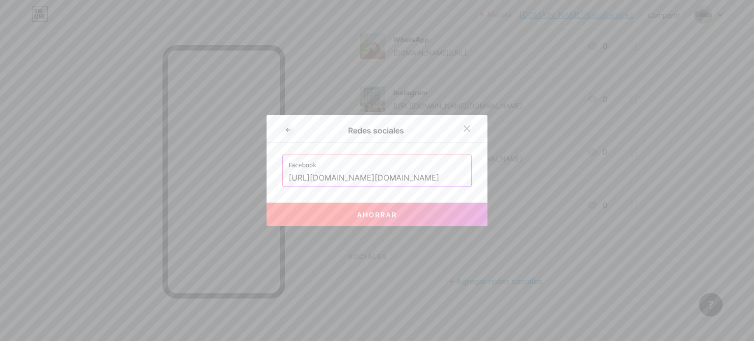
type input "[URL][DOMAIN_NAME][DOMAIN_NAME]"
click at [364, 220] on button "Ahorrar" at bounding box center [377, 215] width 221 height 24
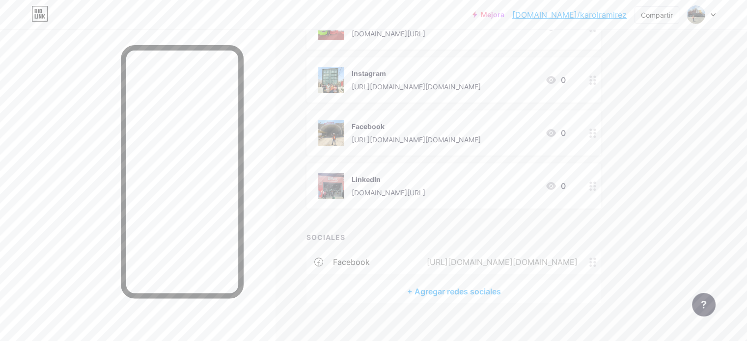
scroll to position [160, 0]
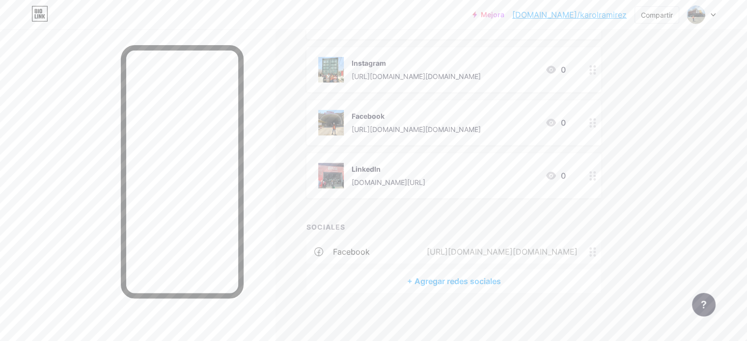
click at [596, 250] on icon at bounding box center [592, 251] width 7 height 9
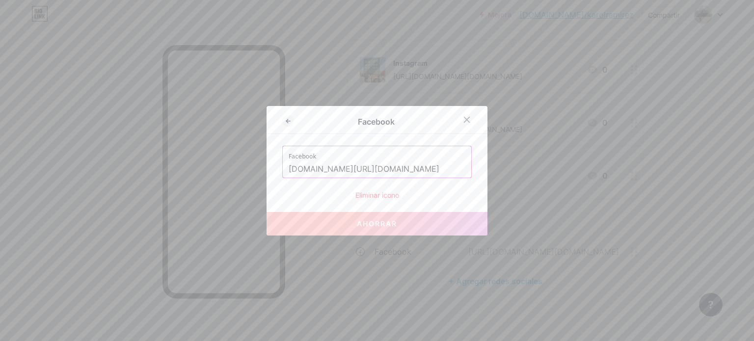
drag, startPoint x: 422, startPoint y: 171, endPoint x: 325, endPoint y: 165, distance: 96.9
click at [385, 170] on input "[DOMAIN_NAME][URL][DOMAIN_NAME]" at bounding box center [377, 169] width 177 height 17
click at [294, 126] on div "Facebook" at bounding box center [376, 122] width 164 height 12
click at [286, 121] on icon at bounding box center [288, 121] width 12 height 12
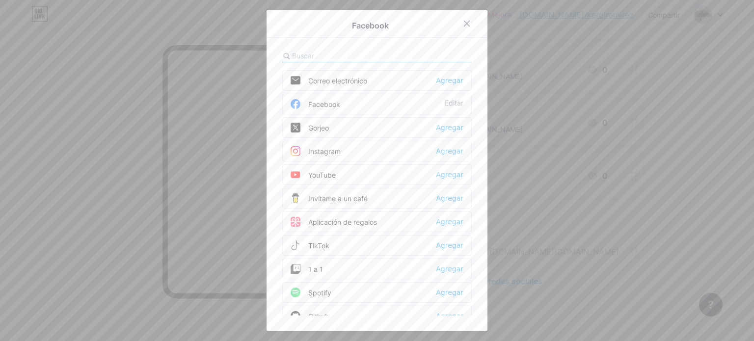
click at [446, 103] on font "Editar" at bounding box center [454, 103] width 19 height 8
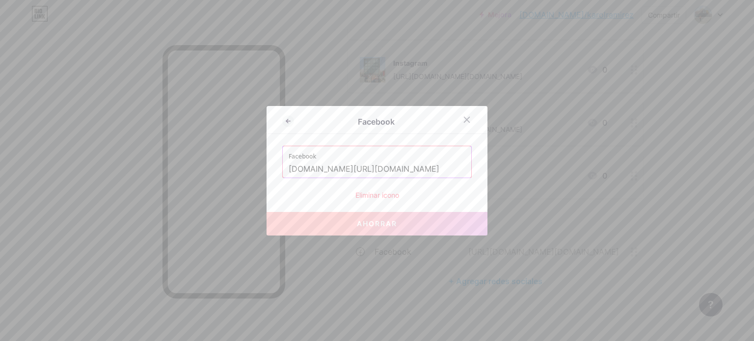
click at [382, 201] on div "Facebook Facebook [DOMAIN_NAME][URL][DOMAIN_NAME] Eliminar icono Ahorrar" at bounding box center [377, 171] width 221 height 130
click at [381, 197] on font "Eliminar icono" at bounding box center [377, 195] width 44 height 8
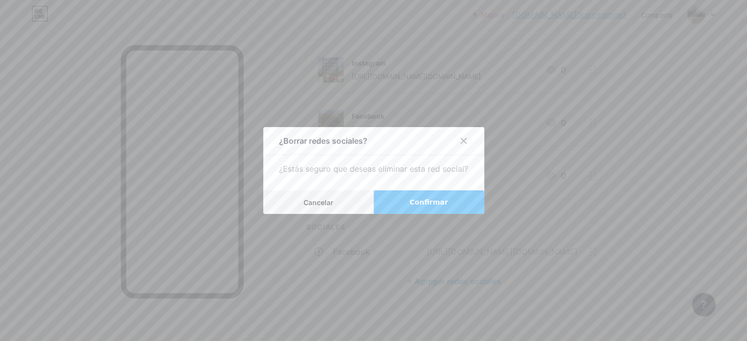
click at [390, 203] on button "Confirmar" at bounding box center [429, 202] width 110 height 24
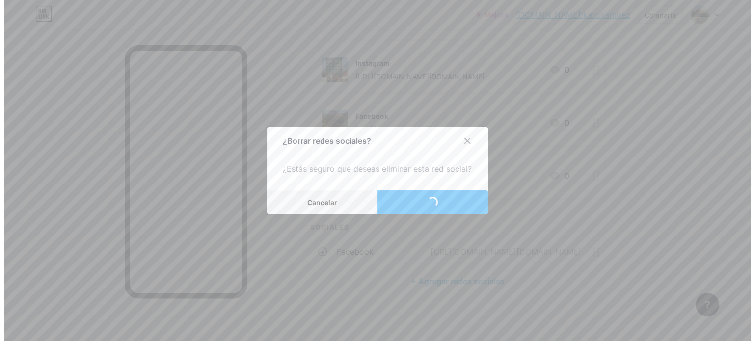
scroll to position [131, 0]
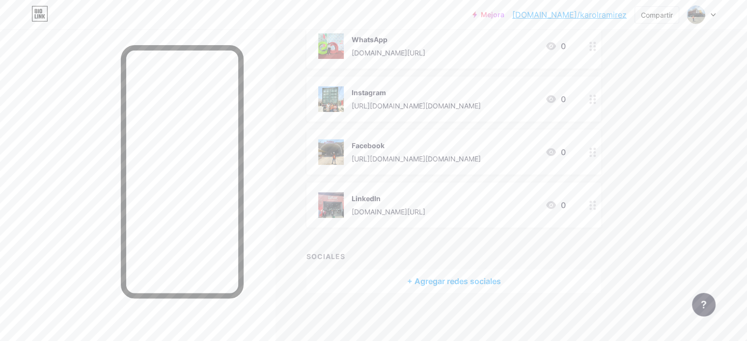
click at [455, 282] on font "+ Agregar redes sociales" at bounding box center [454, 281] width 94 height 10
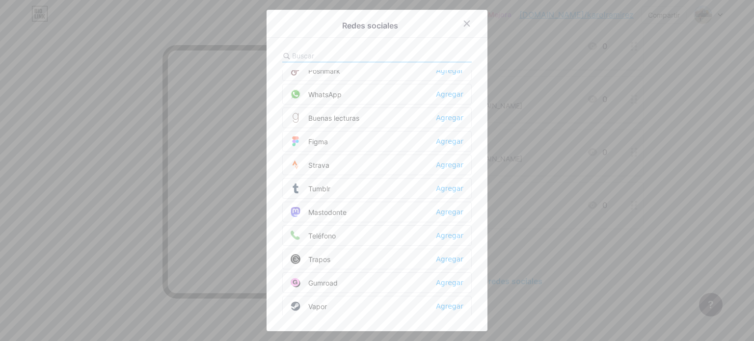
scroll to position [876, 0]
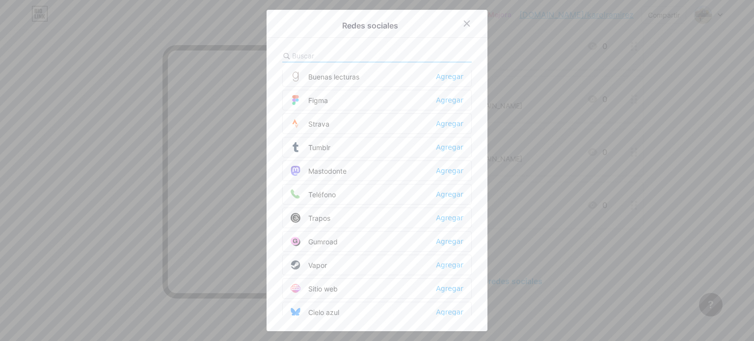
click at [433, 279] on div "Sitio web Agregar" at bounding box center [376, 288] width 189 height 21
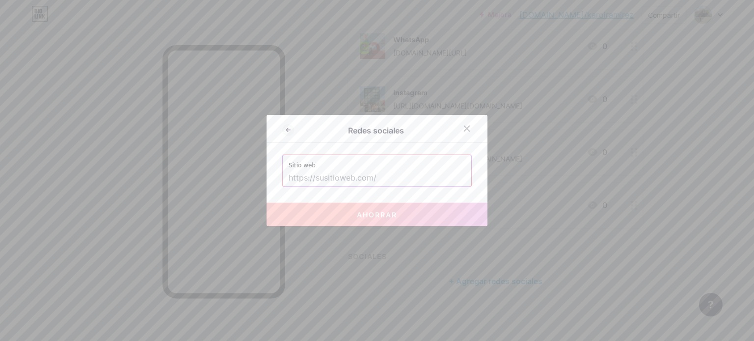
click at [374, 186] on input "text" at bounding box center [377, 178] width 177 height 17
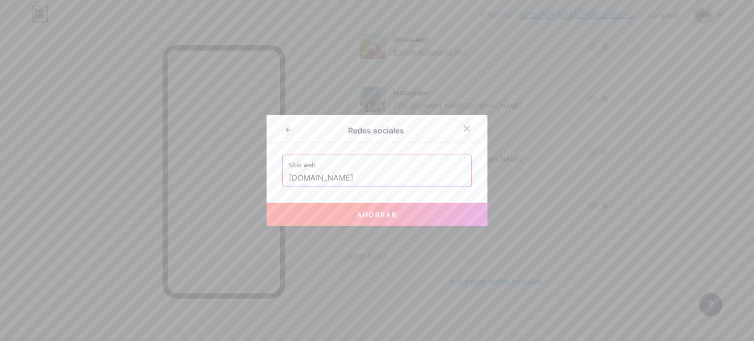
click at [385, 198] on div "Redes sociales Sitio web [DOMAIN_NAME] Ahorrar" at bounding box center [377, 170] width 221 height 111
click at [385, 203] on button "Ahorrar" at bounding box center [377, 215] width 221 height 24
type input "[URL][DOMAIN_NAME]"
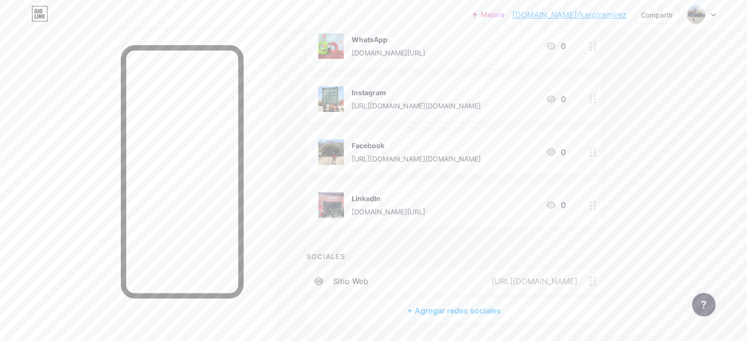
click at [486, 310] on font "+ Agregar redes sociales" at bounding box center [454, 311] width 94 height 10
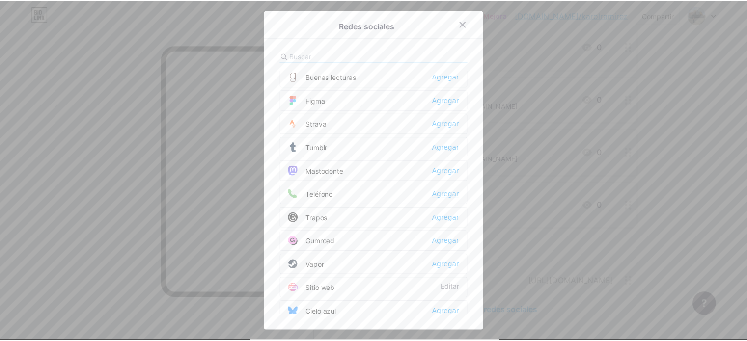
scroll to position [827, 0]
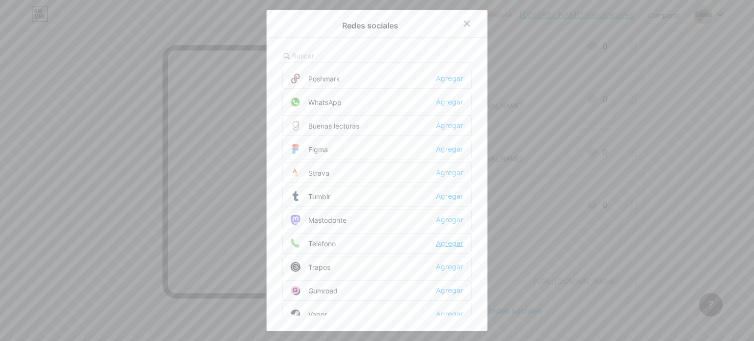
click at [451, 240] on font "Agregar" at bounding box center [449, 244] width 27 height 8
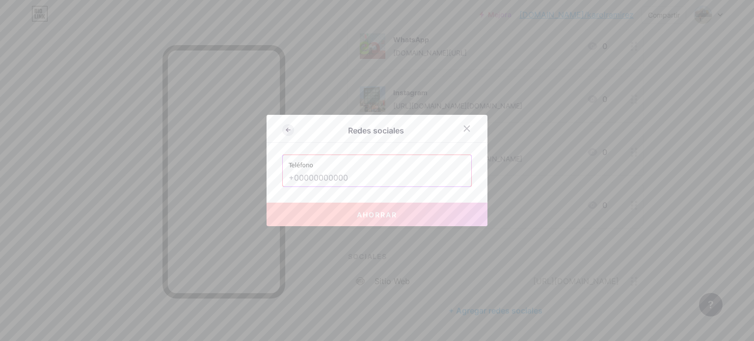
click at [286, 135] on icon at bounding box center [288, 130] width 12 height 12
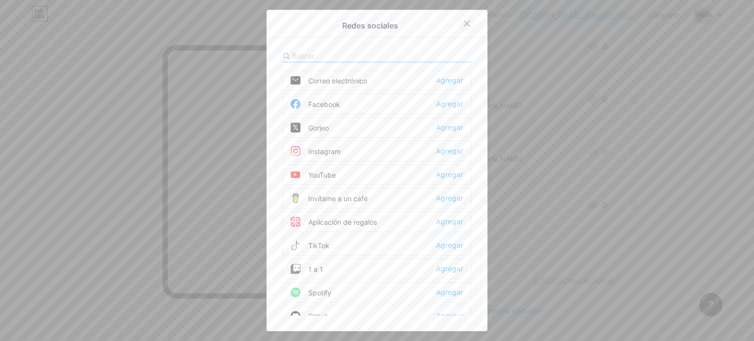
click at [464, 26] on icon at bounding box center [467, 24] width 8 height 8
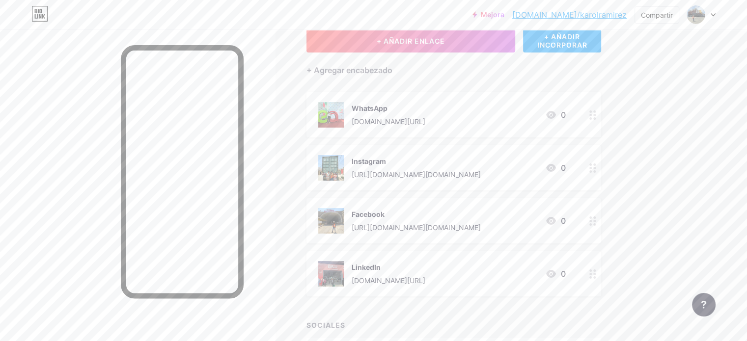
scroll to position [0, 0]
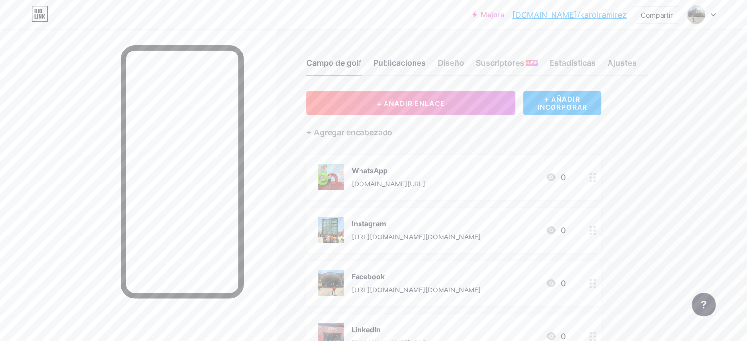
click at [426, 59] on font "Publicaciones" at bounding box center [399, 63] width 53 height 10
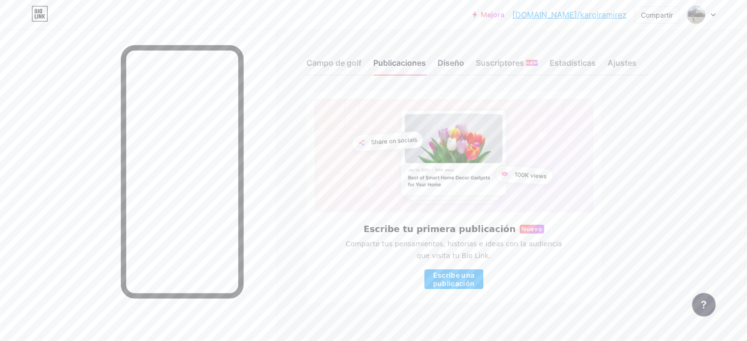
click at [464, 72] on div "Diseño" at bounding box center [450, 66] width 27 height 18
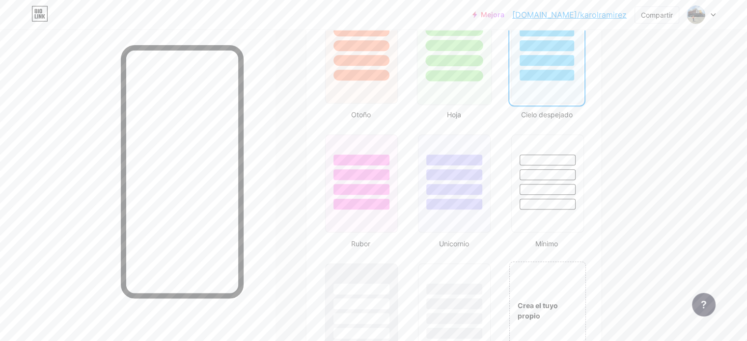
scroll to position [982, 0]
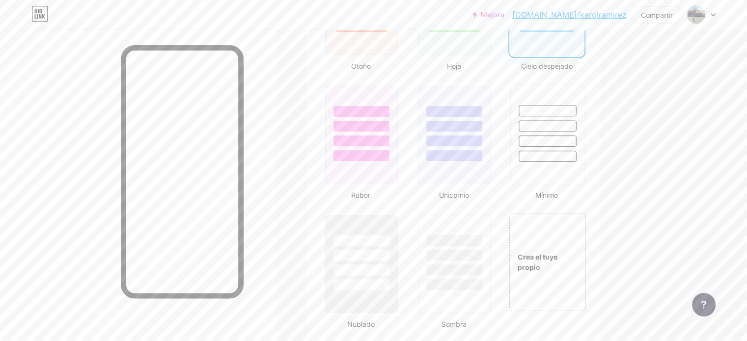
click at [573, 152] on div at bounding box center [546, 156] width 57 height 11
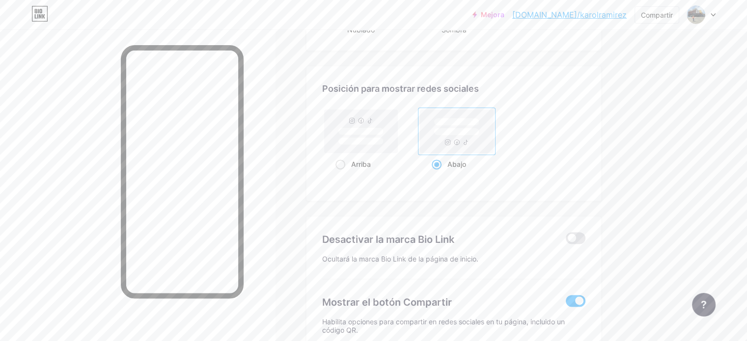
scroll to position [1325, 0]
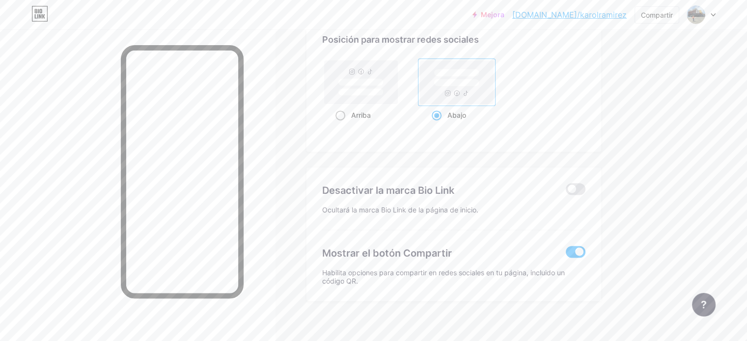
click at [383, 88] on rect at bounding box center [360, 91] width 45 height 7
click at [342, 124] on input "Arriba" at bounding box center [338, 127] width 6 height 6
radio input "true"
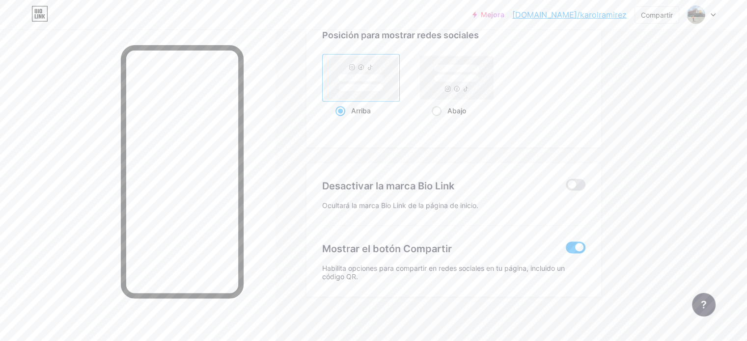
scroll to position [1331, 0]
click at [585, 182] on span at bounding box center [575, 183] width 20 height 12
click at [565, 186] on input "checkbox" at bounding box center [565, 186] width 0 height 0
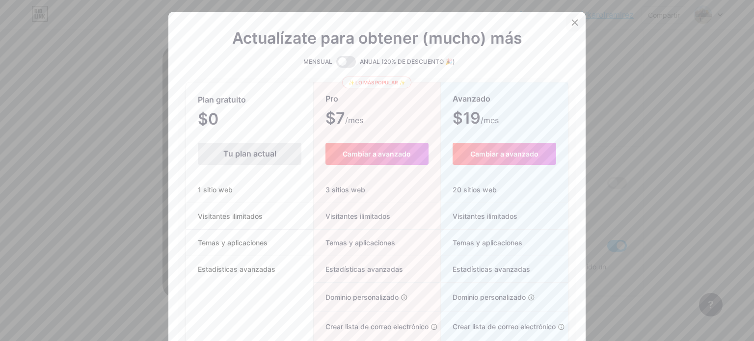
click at [571, 20] on icon at bounding box center [575, 23] width 8 height 8
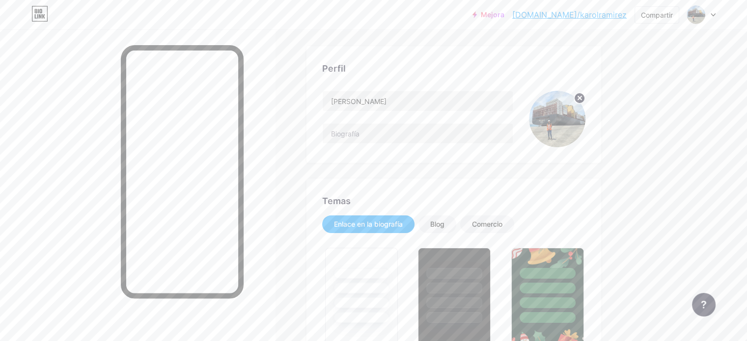
scroll to position [98, 0]
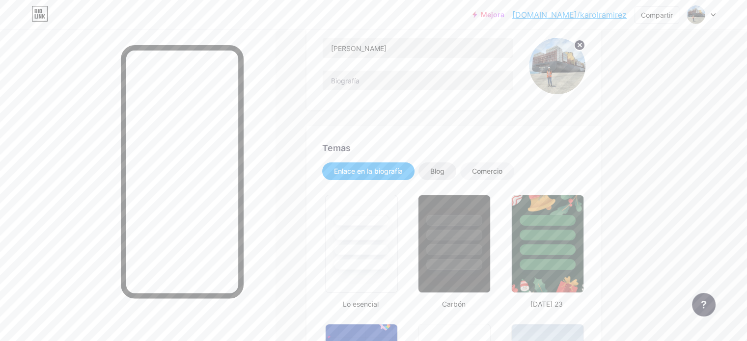
click at [444, 172] on font "Blog" at bounding box center [437, 171] width 14 height 8
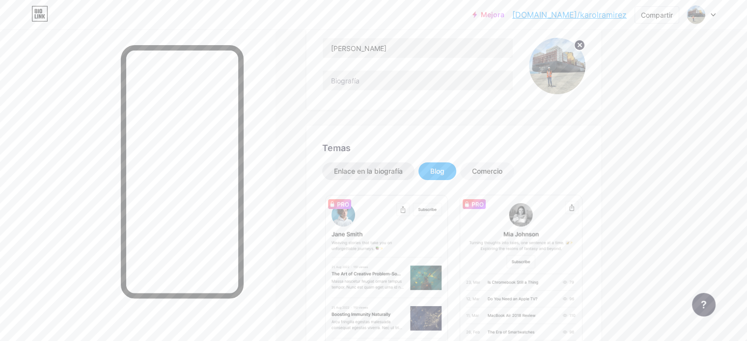
click at [387, 172] on font "Enlace en la biografía" at bounding box center [368, 171] width 69 height 8
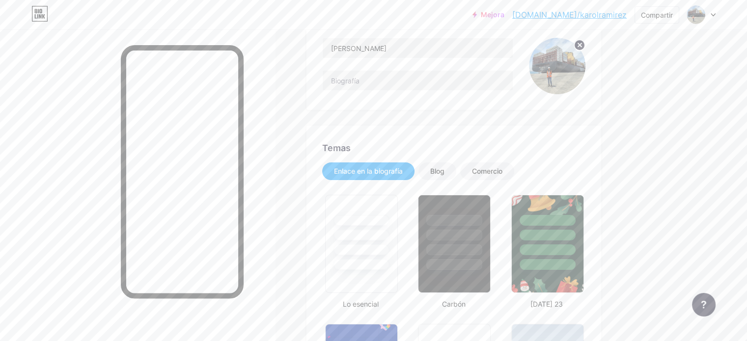
scroll to position [0, 0]
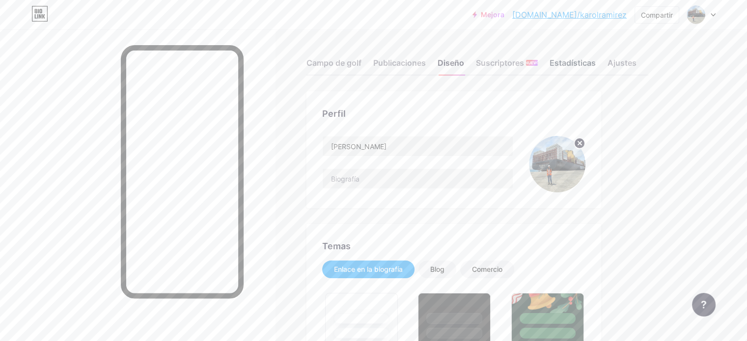
click at [595, 72] on div "Estadísticas" at bounding box center [572, 66] width 46 height 18
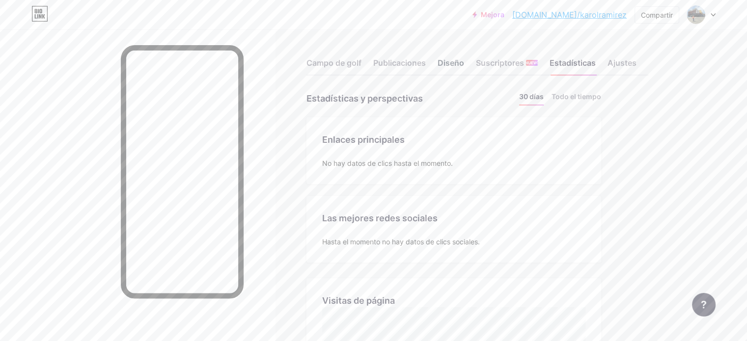
scroll to position [341, 746]
click at [464, 70] on div "Diseño" at bounding box center [450, 66] width 27 height 18
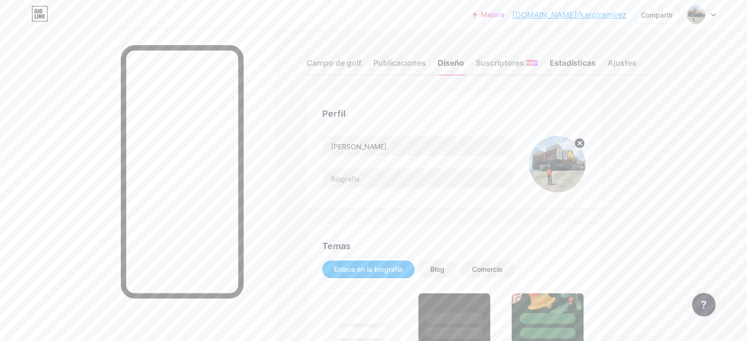
click at [595, 65] on font "Estadísticas" at bounding box center [572, 63] width 46 height 10
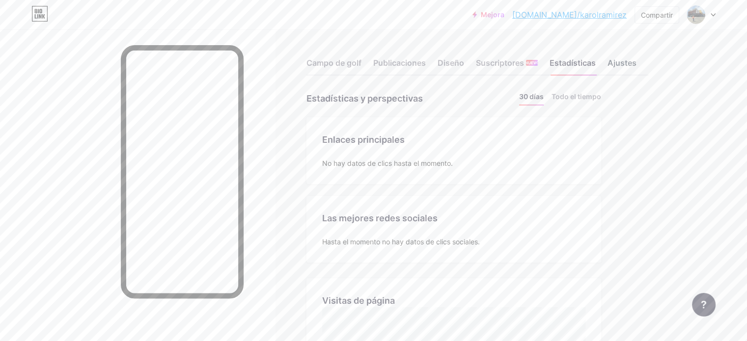
click at [636, 69] on div "Ajustes" at bounding box center [621, 66] width 29 height 18
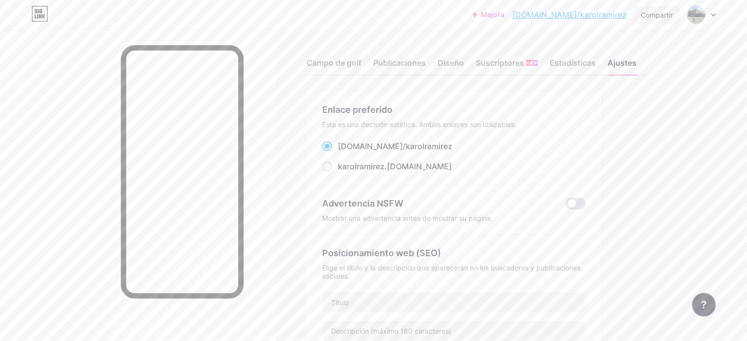
click at [648, 19] on div "Compartir" at bounding box center [657, 15] width 32 height 10
click at [622, 46] on div "Copiar enlace" at bounding box center [605, 51] width 146 height 24
click at [361, 58] on font "Campo de golf" at bounding box center [333, 63] width 55 height 10
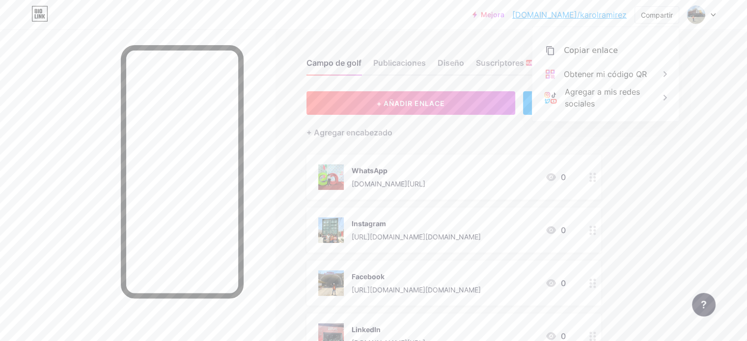
click at [486, 177] on div "WhatsApp [DOMAIN_NAME][URL] 0" at bounding box center [441, 177] width 247 height 26
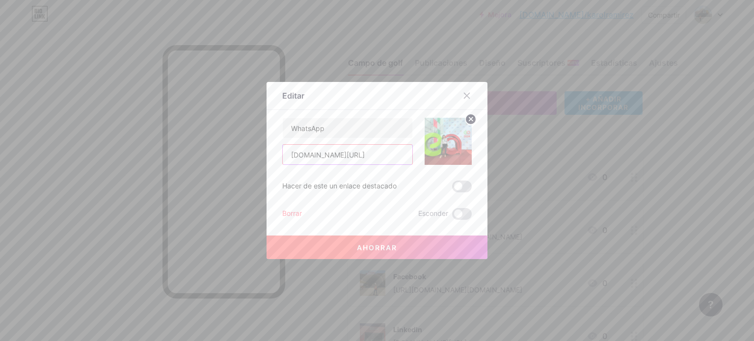
drag, startPoint x: 394, startPoint y: 153, endPoint x: 343, endPoint y: 156, distance: 51.1
click at [343, 156] on input "[DOMAIN_NAME][URL]" at bounding box center [348, 155] width 130 height 20
click at [340, 155] on input "[DOMAIN_NAME][URL]" at bounding box center [348, 155] width 130 height 20
type input "[DOMAIN_NAME][URL]"
click at [379, 251] on font "Ahorrar" at bounding box center [377, 247] width 40 height 8
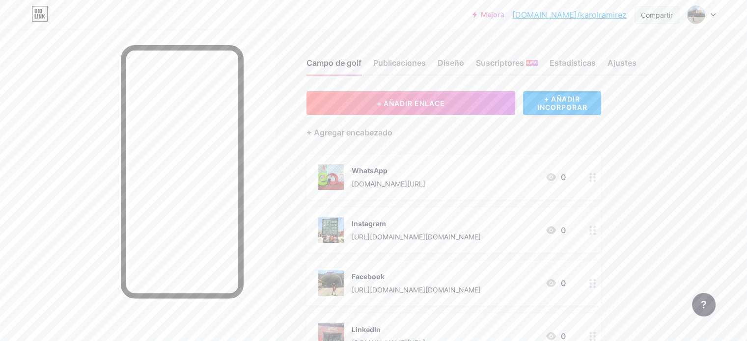
click at [653, 13] on font "Compartir" at bounding box center [657, 15] width 32 height 8
